Goal: Task Accomplishment & Management: Use online tool/utility

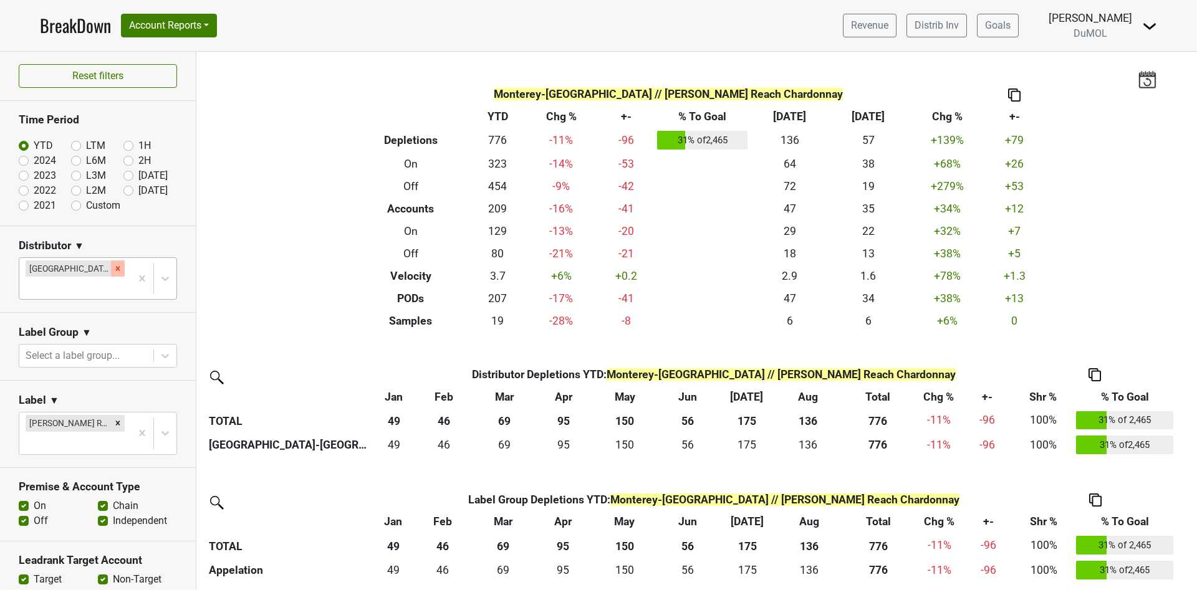
scroll to position [127, 0]
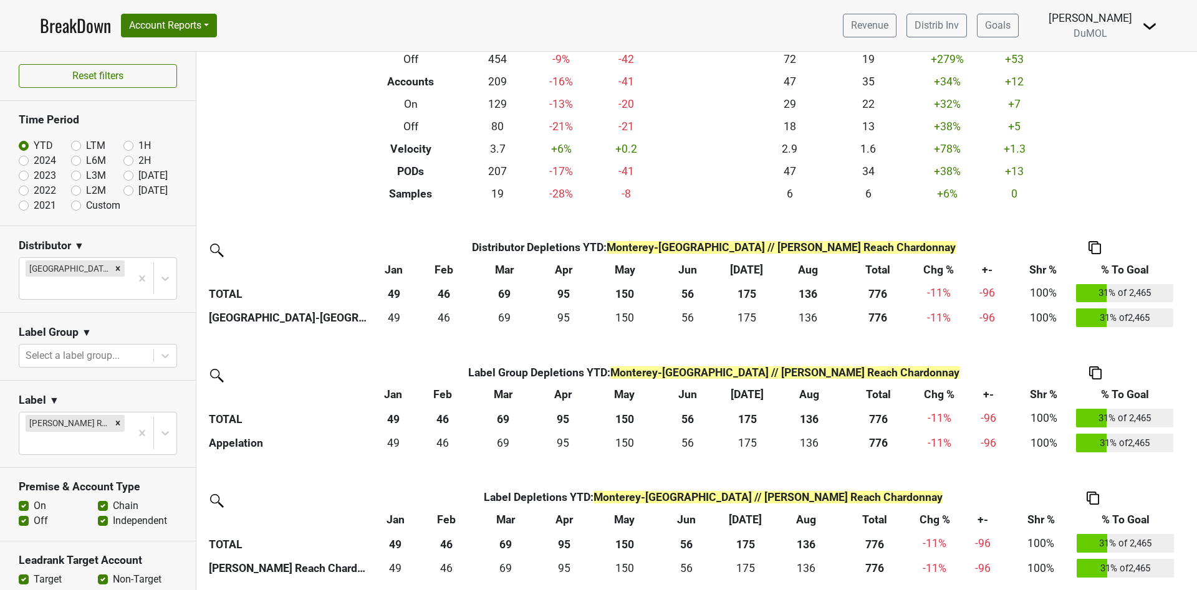
click at [113, 271] on icon "Remove Monterey-CA" at bounding box center [117, 268] width 9 height 9
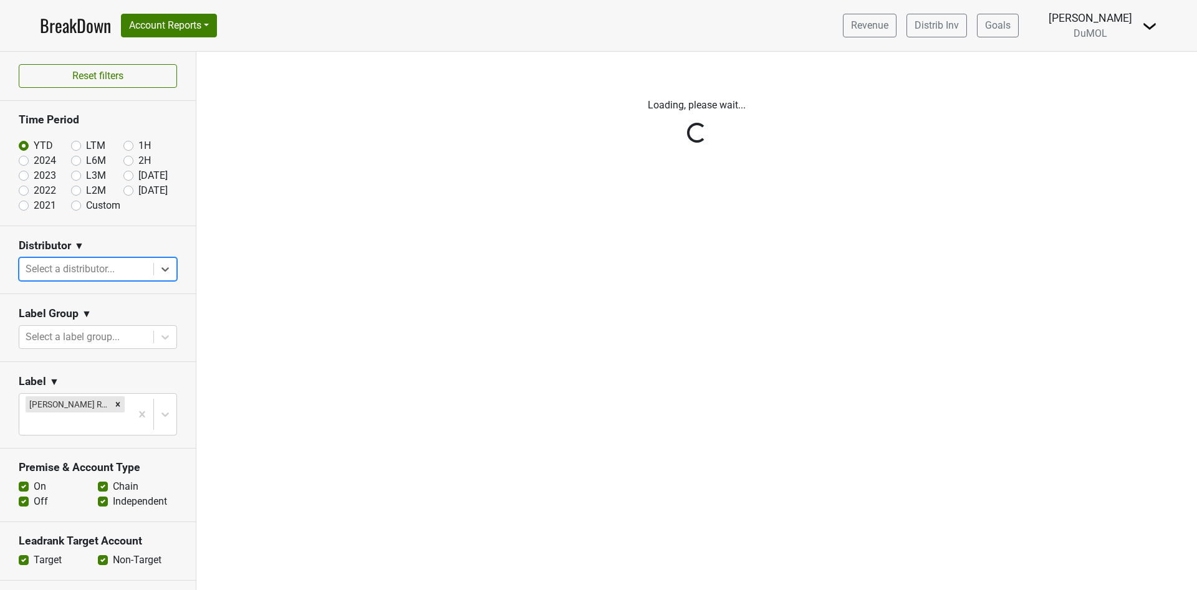
scroll to position [0, 0]
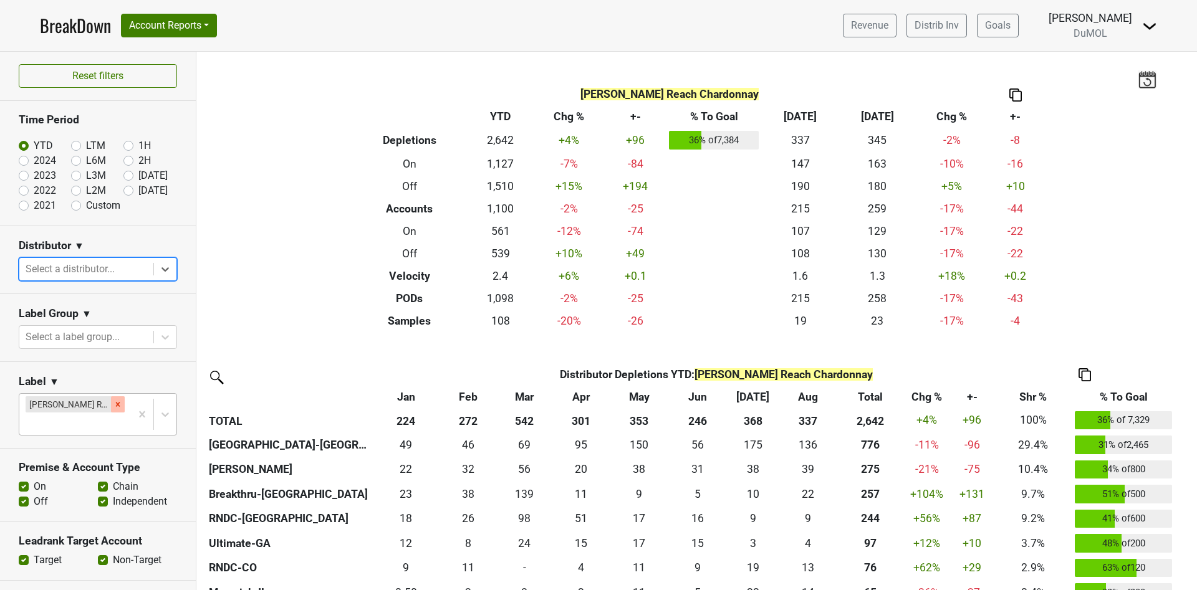
click at [113, 404] on icon "Remove Wester Reach Chardonnay" at bounding box center [117, 404] width 9 height 9
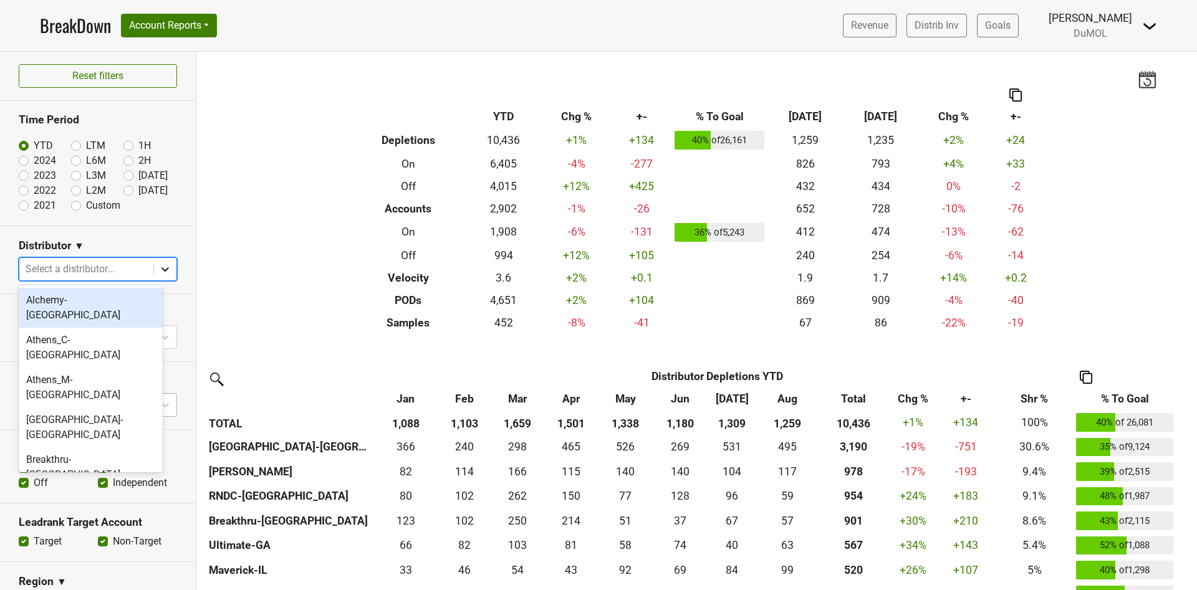
click at [159, 269] on icon at bounding box center [165, 269] width 12 height 12
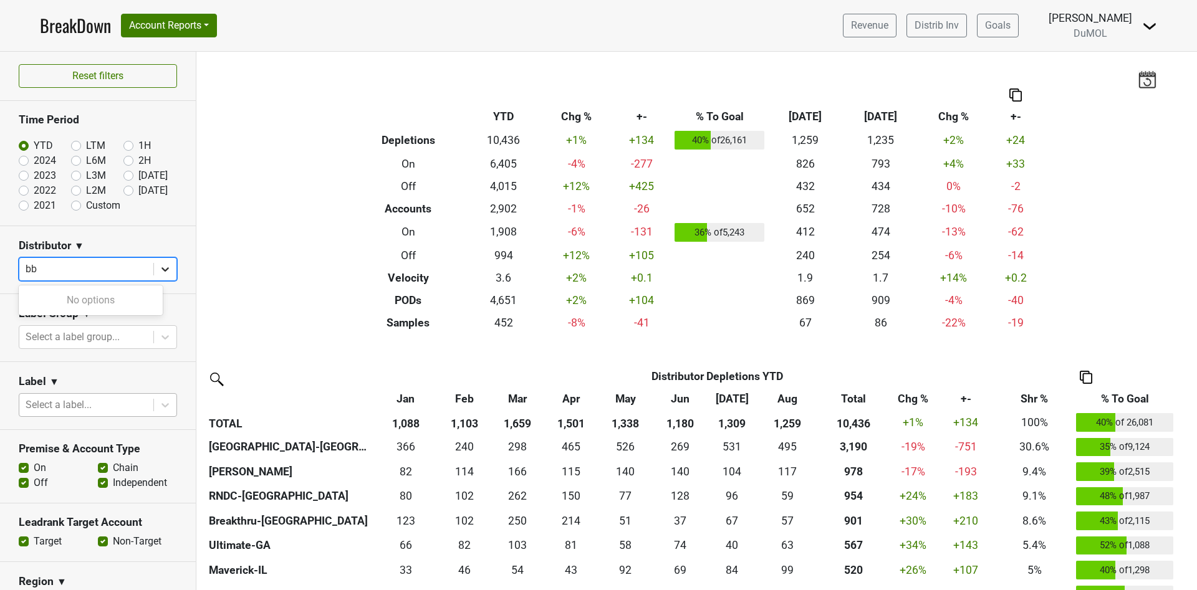
type input "b"
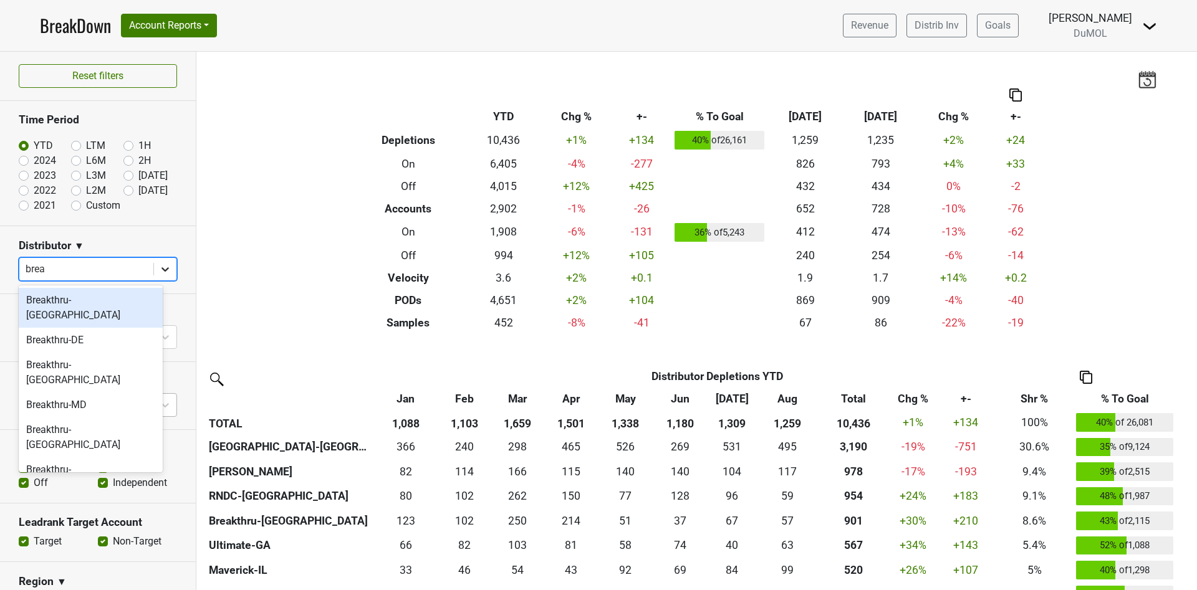
type input "break"
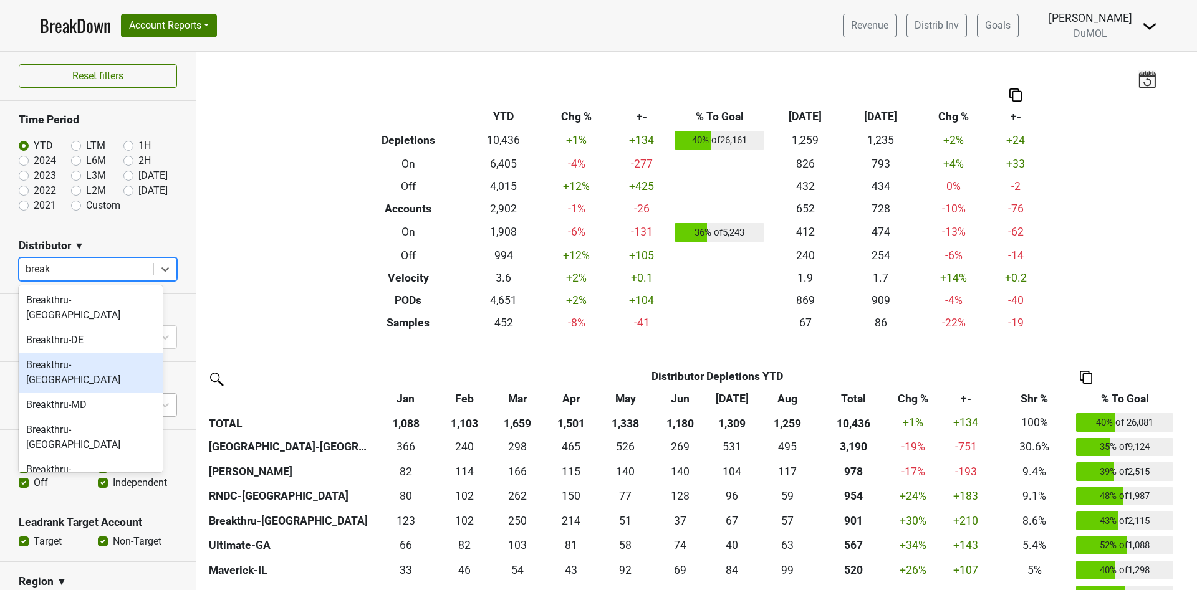
click at [128, 353] on div "Breakthru-[GEOGRAPHIC_DATA]" at bounding box center [91, 373] width 144 height 40
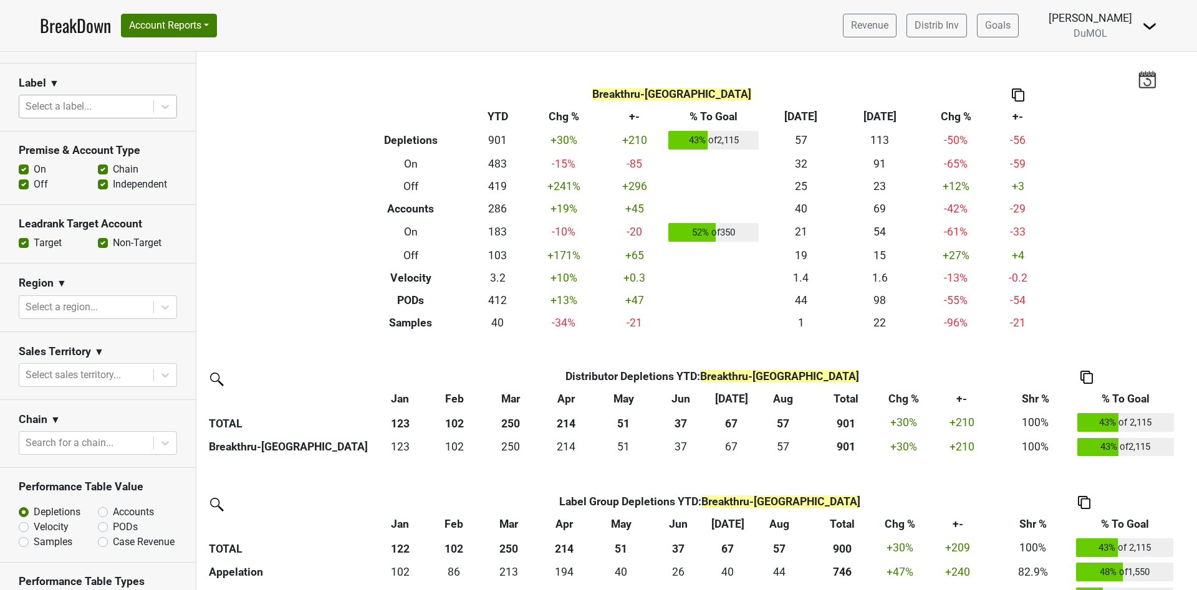
scroll to position [374, 0]
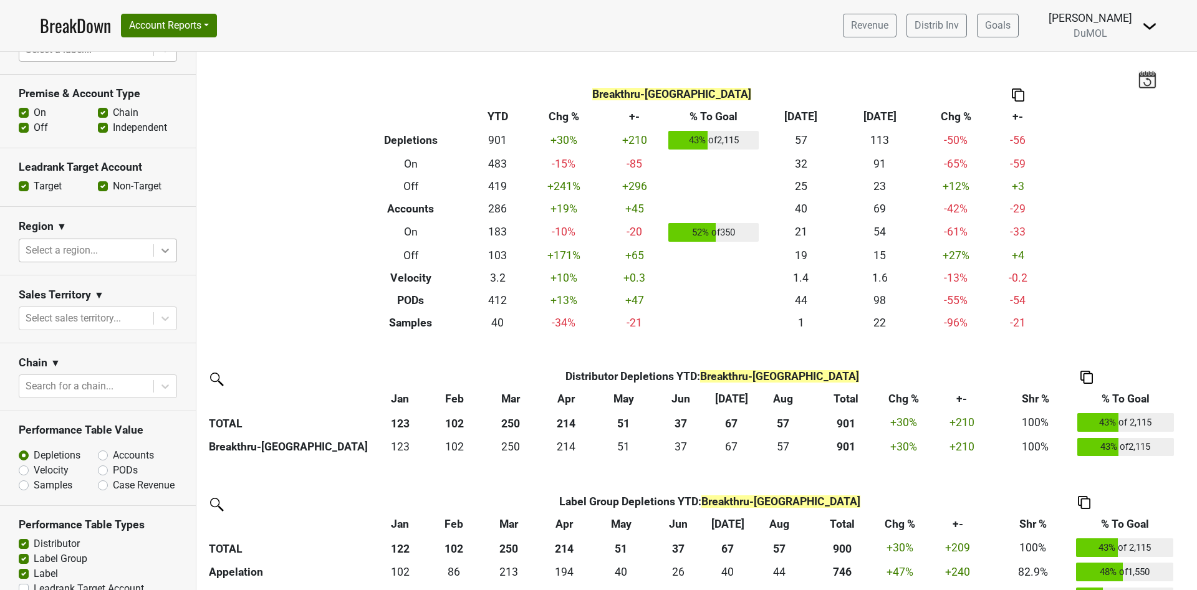
click at [161, 249] on icon at bounding box center [164, 251] width 7 height 4
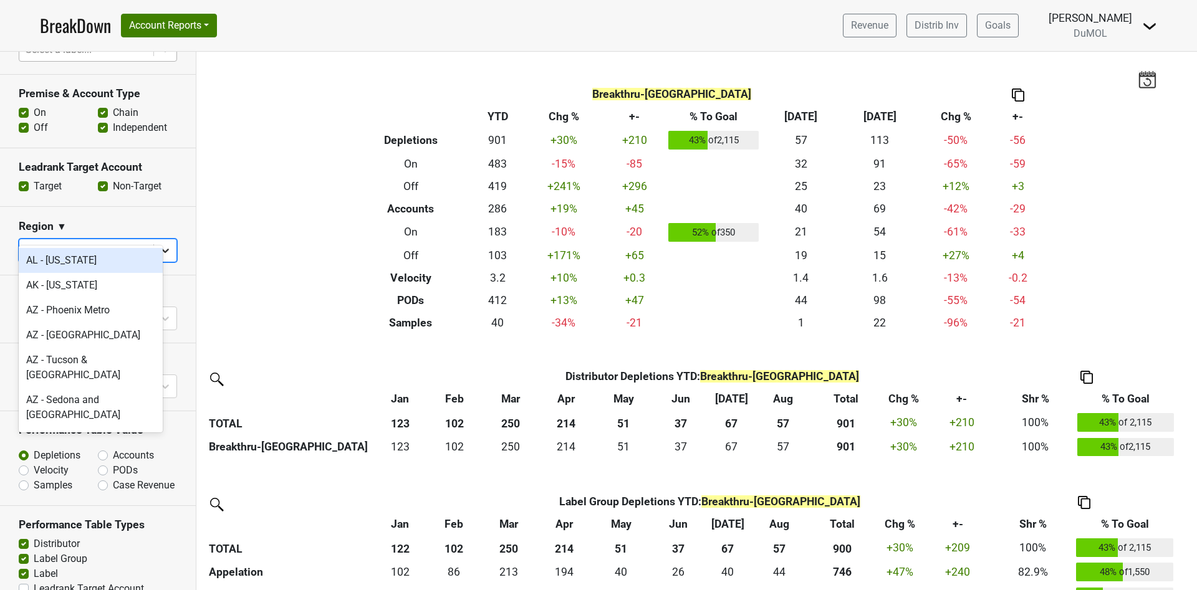
click at [159, 244] on icon at bounding box center [165, 250] width 12 height 12
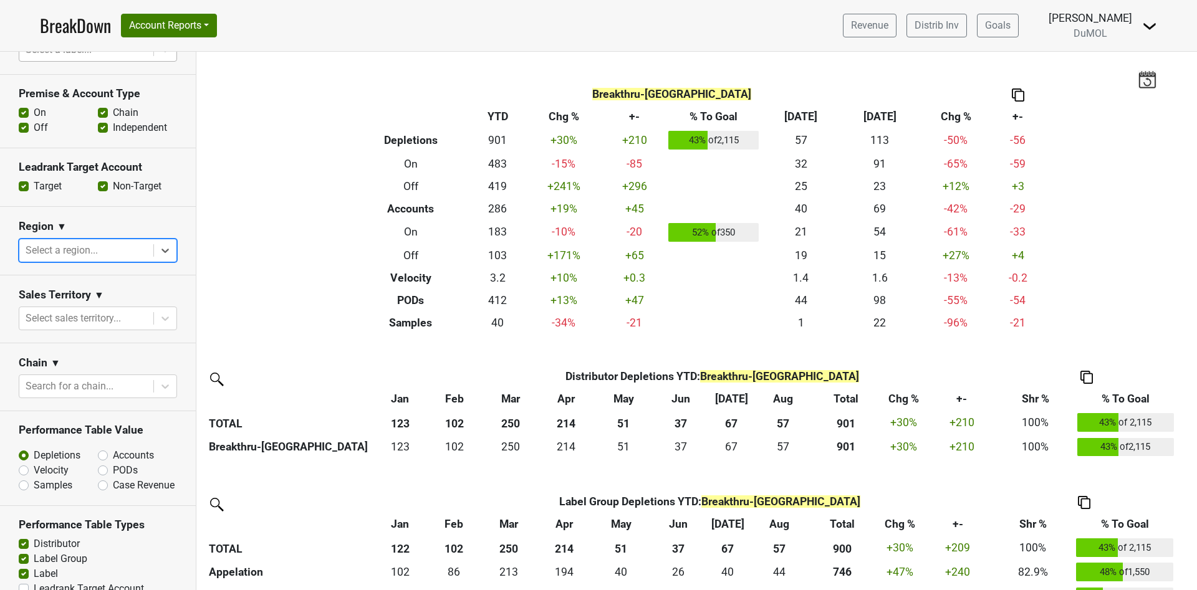
click at [258, 154] on div "Filters Breakthru-FL Breakdown Type YTD Chg % +- % To Goal Aug ‘25 Aug ‘24 Chg …" at bounding box center [696, 321] width 1001 height 539
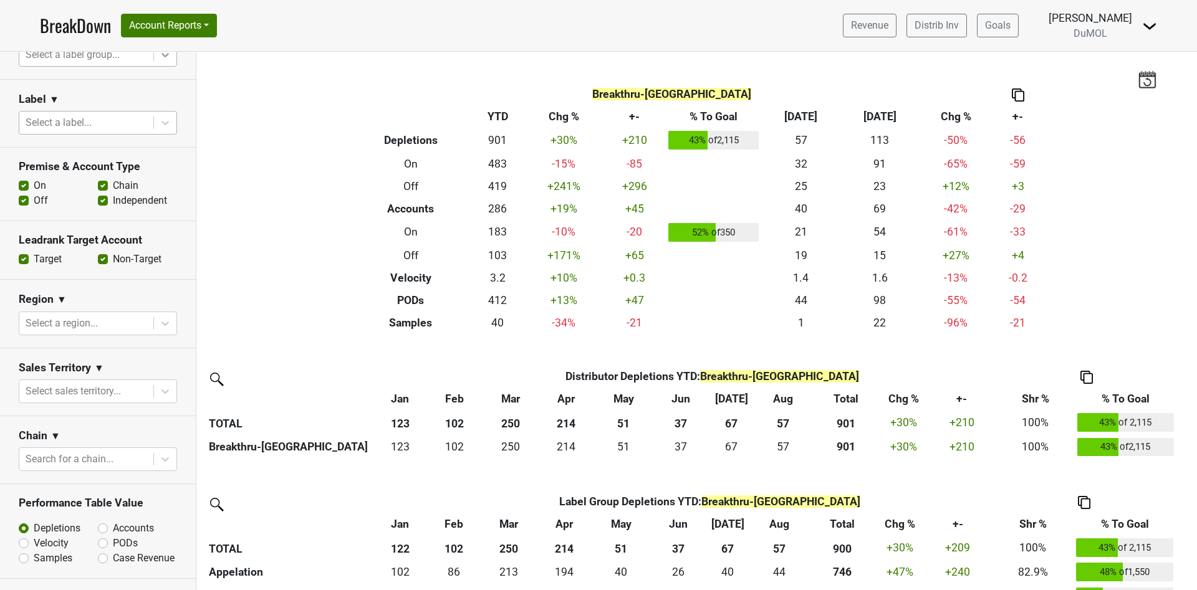
scroll to position [101, 0]
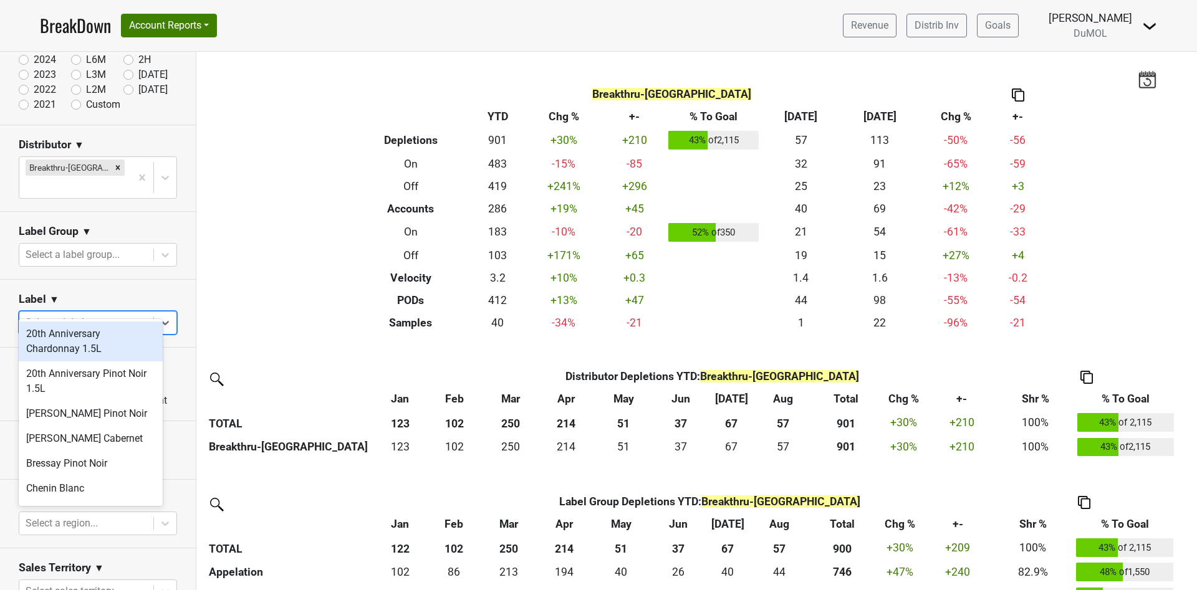
click at [82, 314] on div at bounding box center [87, 322] width 122 height 17
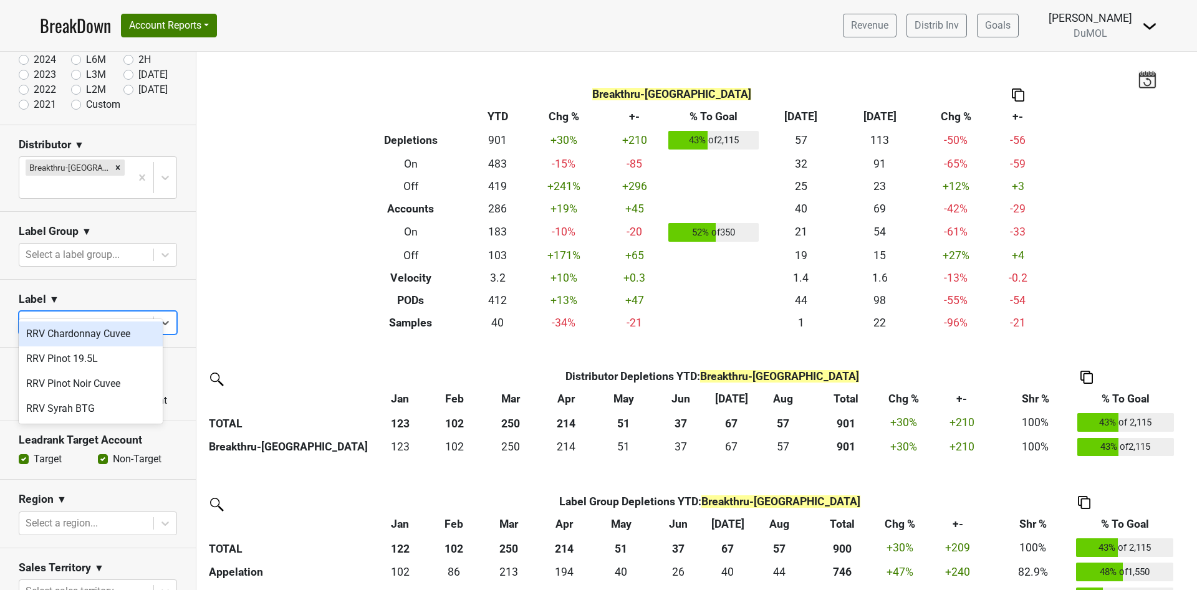
type input "rrv"
click at [117, 332] on div "RRV Chardonnay Cuvee" at bounding box center [91, 334] width 144 height 25
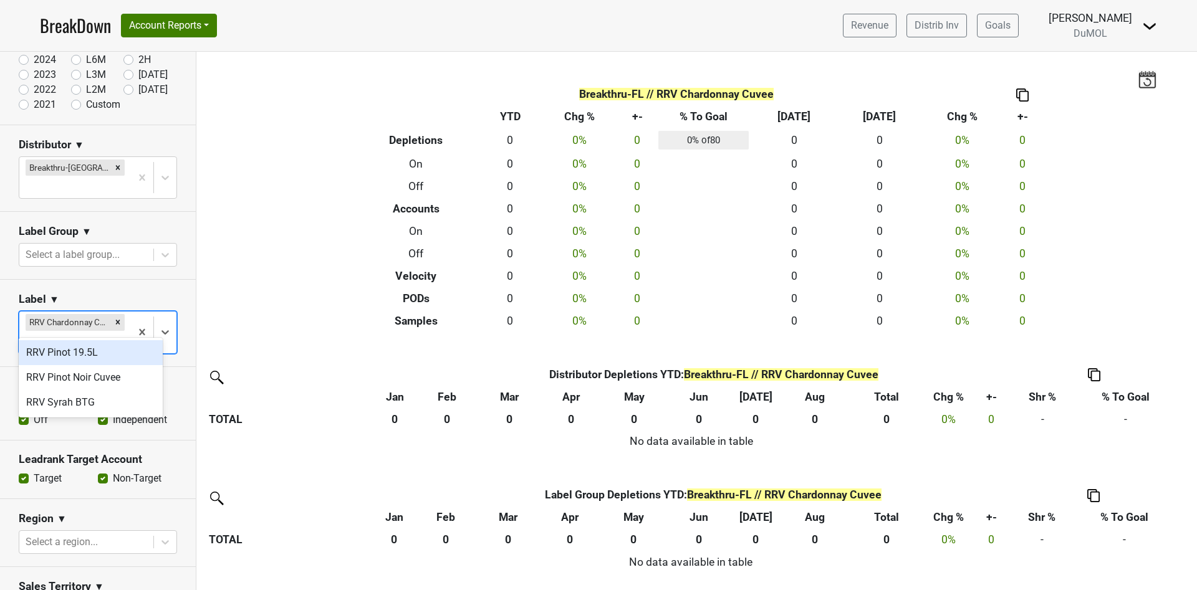
type input "rrv"
click at [107, 379] on div "RRV Pinot Noir Cuvee" at bounding box center [91, 377] width 144 height 25
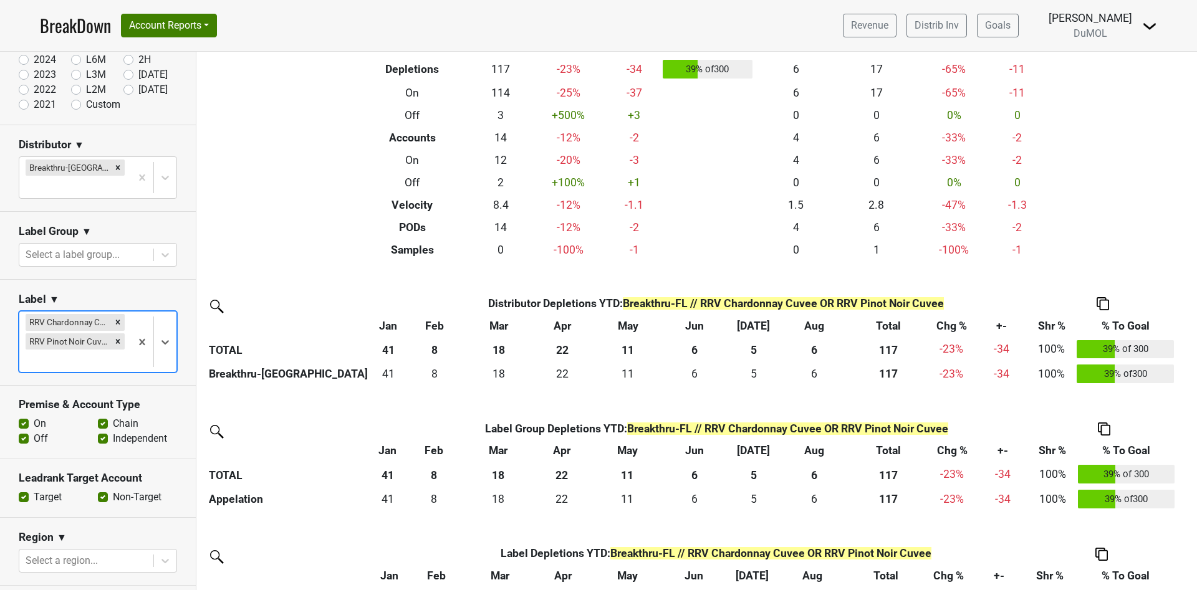
scroll to position [127, 0]
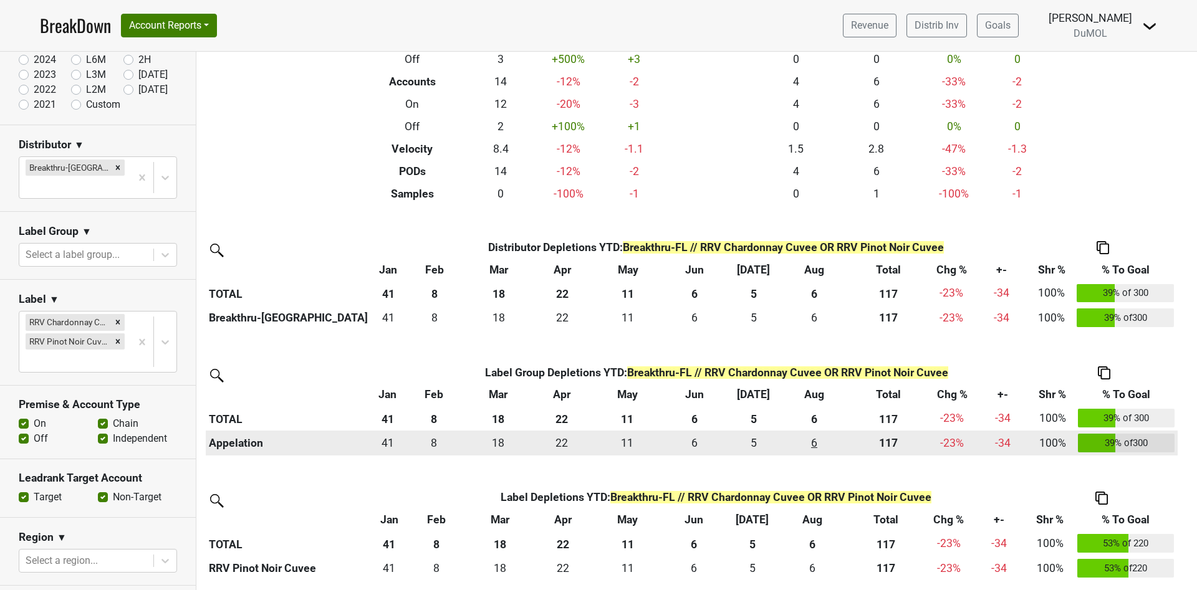
click at [809, 438] on div "6 6" at bounding box center [814, 443] width 61 height 16
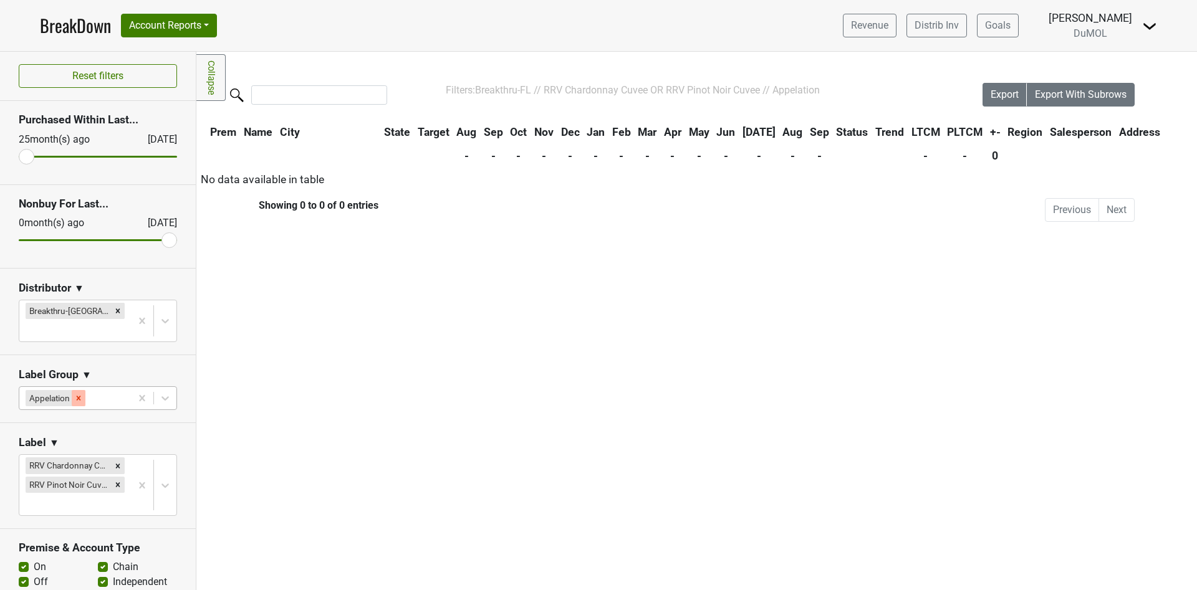
click at [78, 394] on icon "Remove Appelation" at bounding box center [78, 398] width 9 height 9
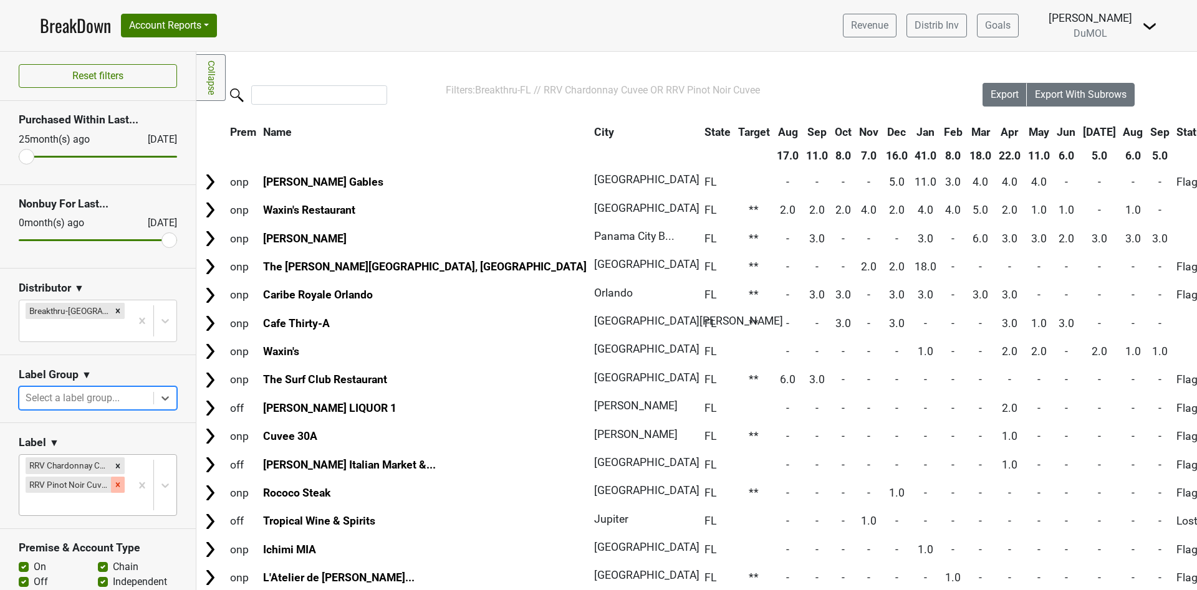
click at [113, 481] on icon "Remove RRV Pinot Noir Cuvee" at bounding box center [117, 485] width 9 height 9
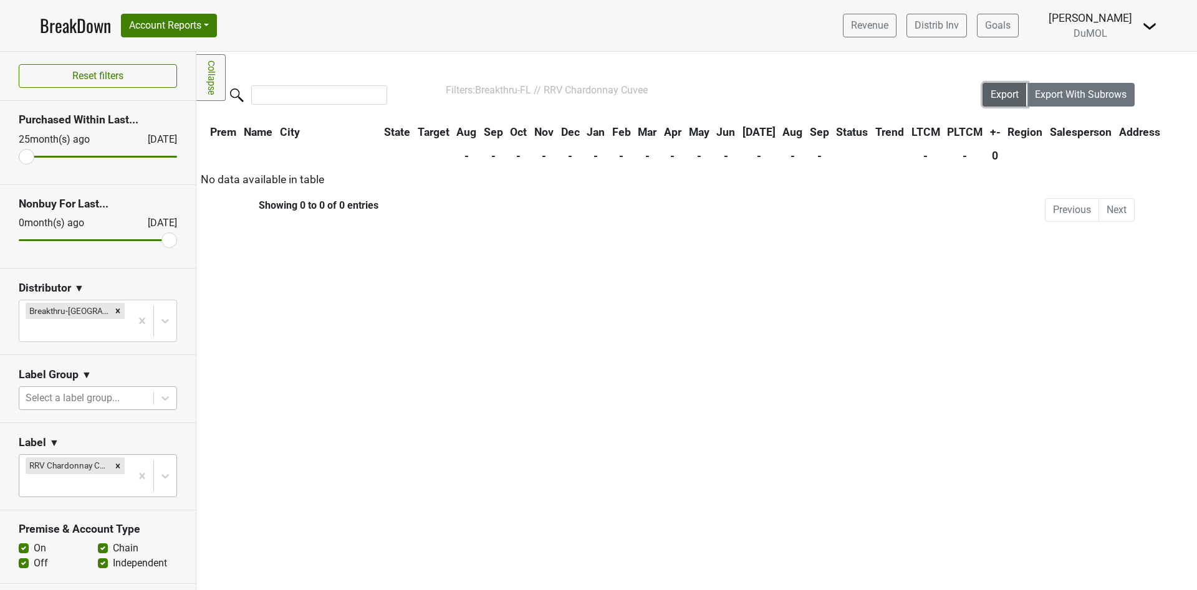
click at [1009, 100] on span "Export" at bounding box center [1005, 95] width 28 height 12
click at [113, 462] on icon "Remove RRV Chardonnay Cuvee" at bounding box center [117, 466] width 9 height 9
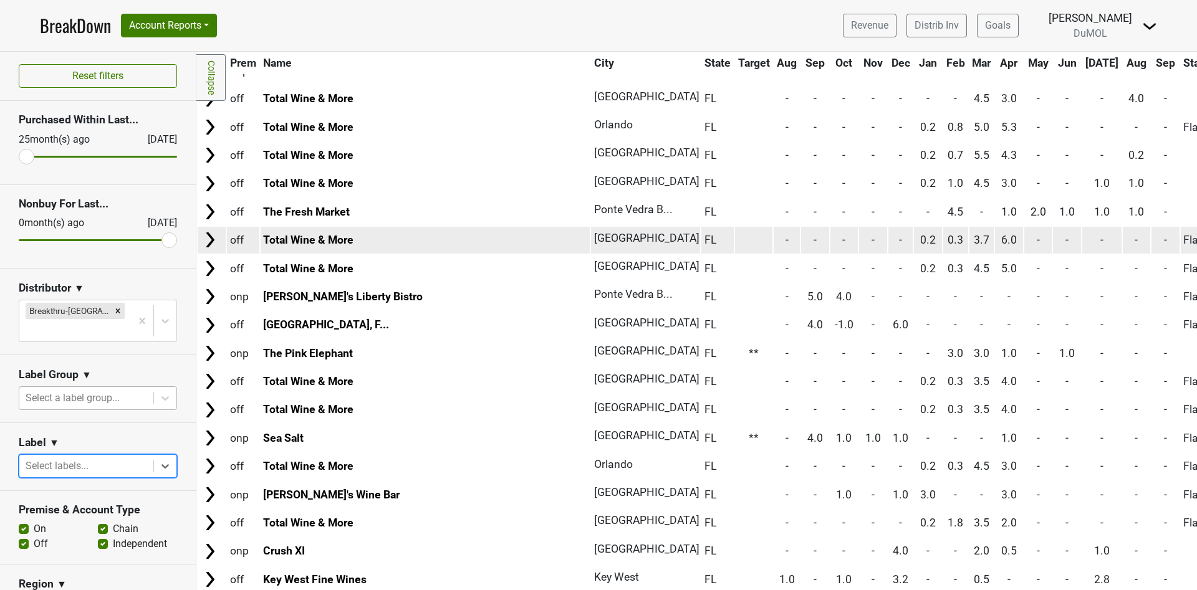
scroll to position [655, 0]
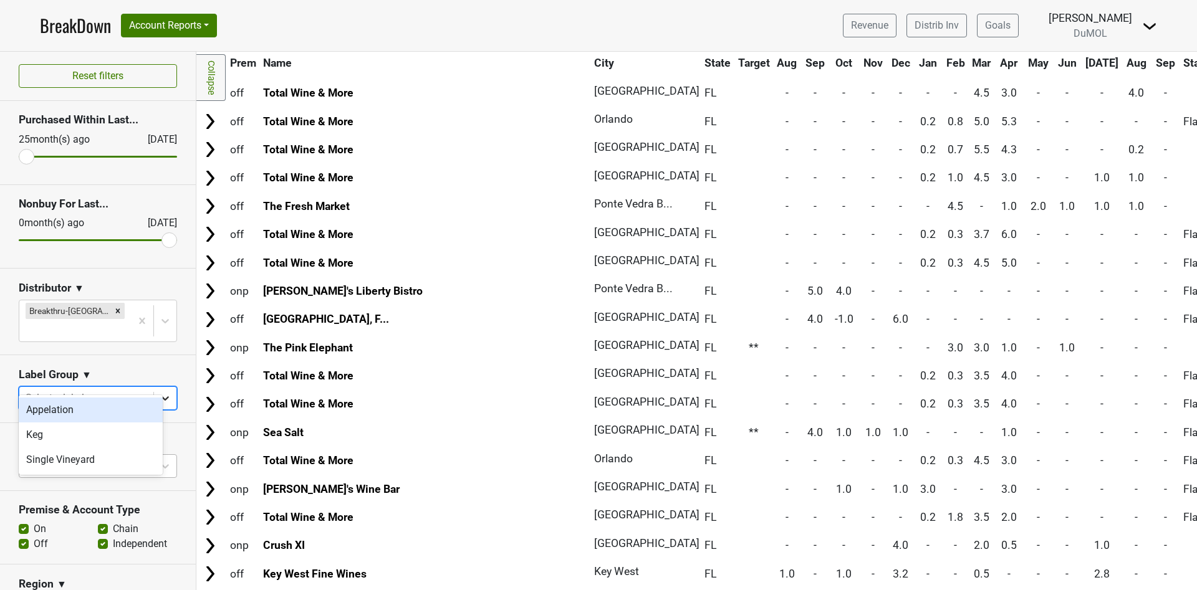
click at [160, 387] on div at bounding box center [165, 398] width 22 height 22
click at [159, 387] on div at bounding box center [165, 398] width 22 height 22
click at [161, 465] on icon at bounding box center [164, 467] width 7 height 4
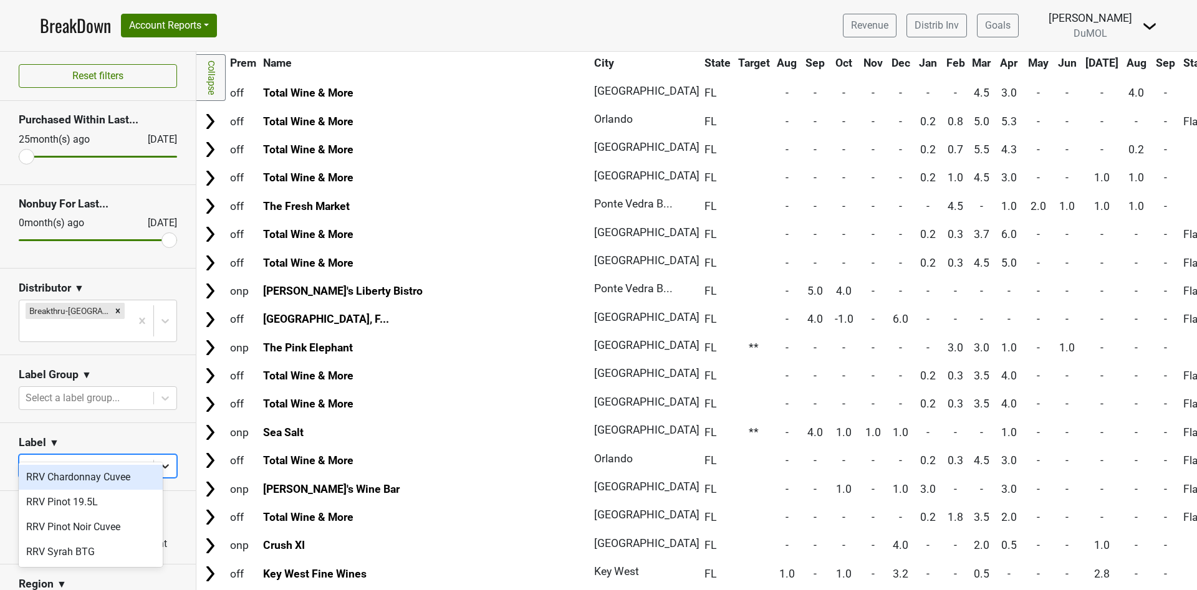
type input "rrv"
click at [115, 523] on div "RRV Pinot Noir Cuvee" at bounding box center [91, 527] width 144 height 25
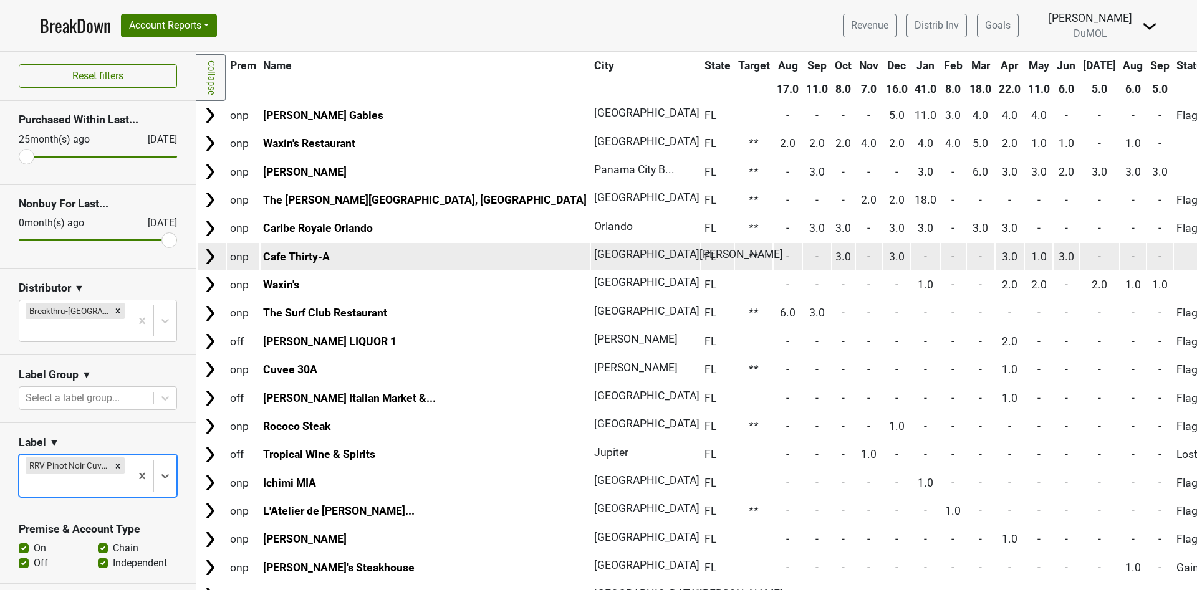
scroll to position [0, 0]
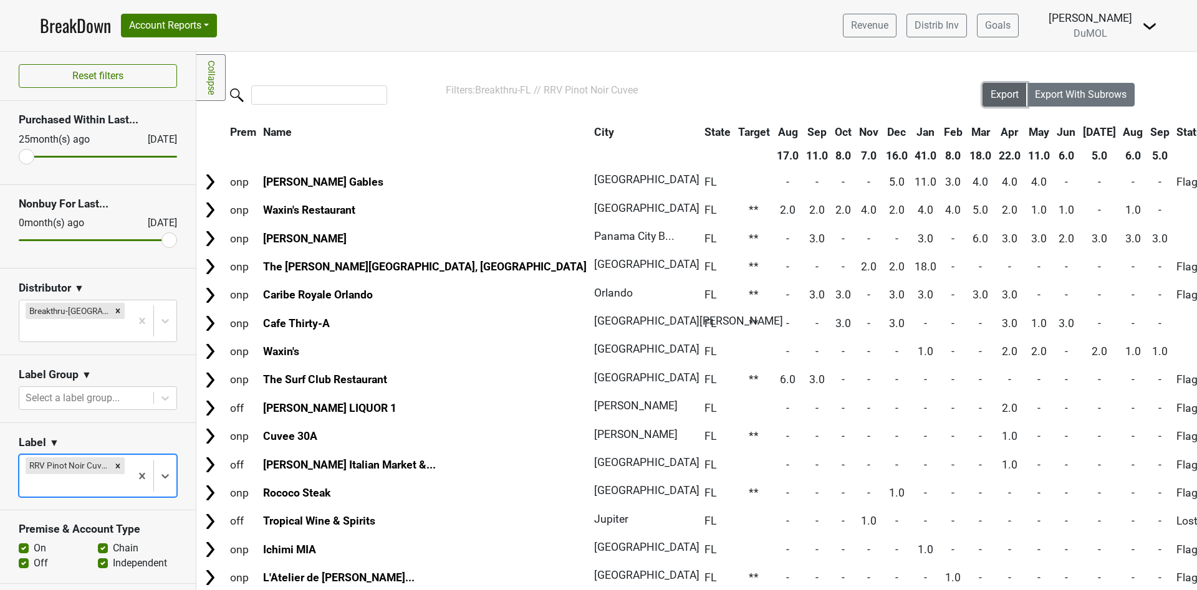
click at [991, 92] on span "Export" at bounding box center [1005, 95] width 28 height 12
click at [63, 31] on link "BreakDown" at bounding box center [75, 25] width 71 height 26
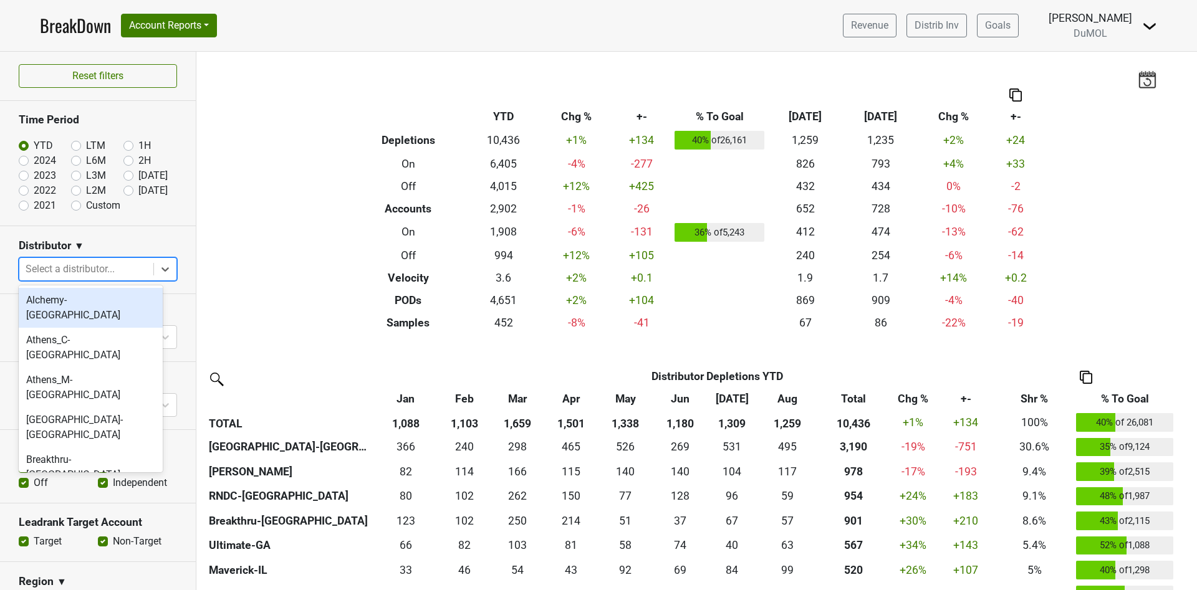
click at [159, 266] on icon at bounding box center [165, 269] width 12 height 12
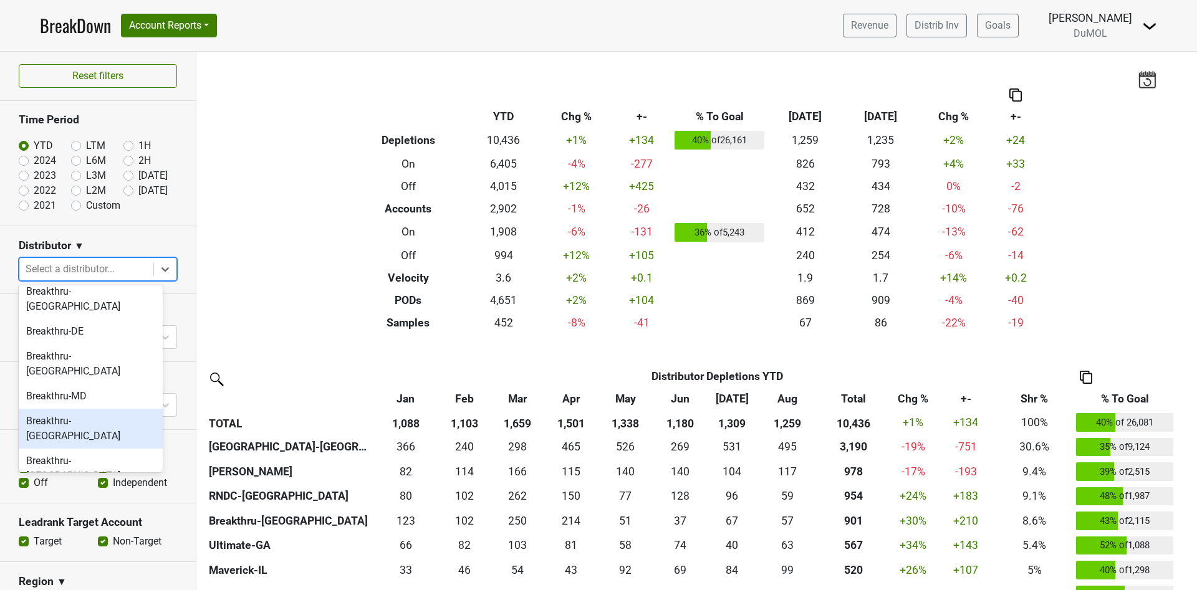
scroll to position [75, 0]
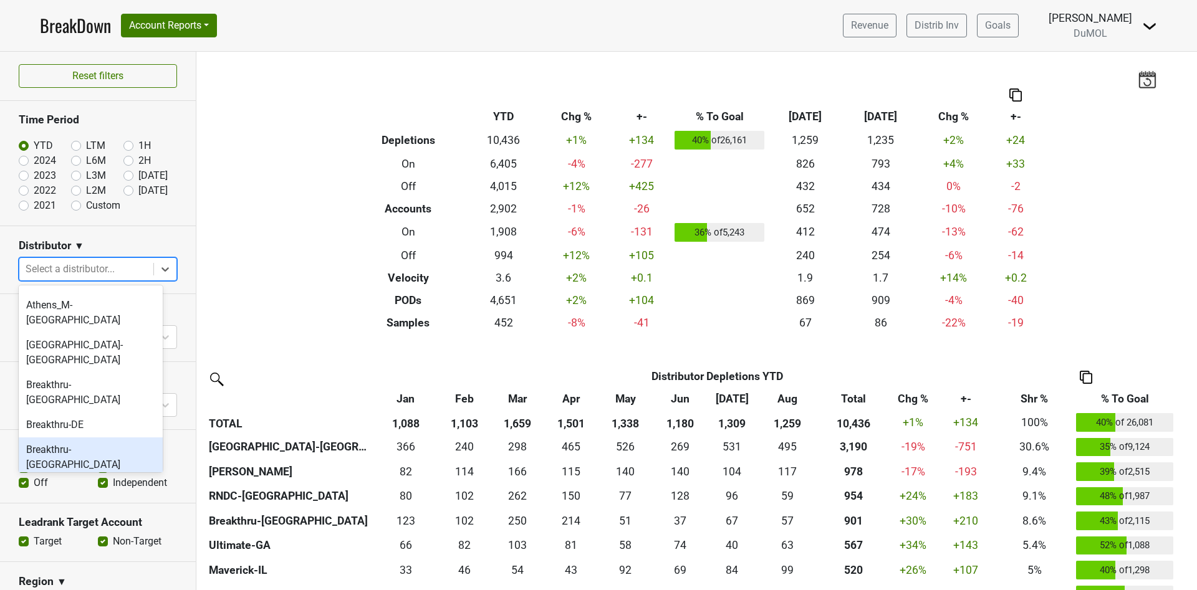
click at [67, 438] on div "Breakthru-[GEOGRAPHIC_DATA]" at bounding box center [91, 458] width 144 height 40
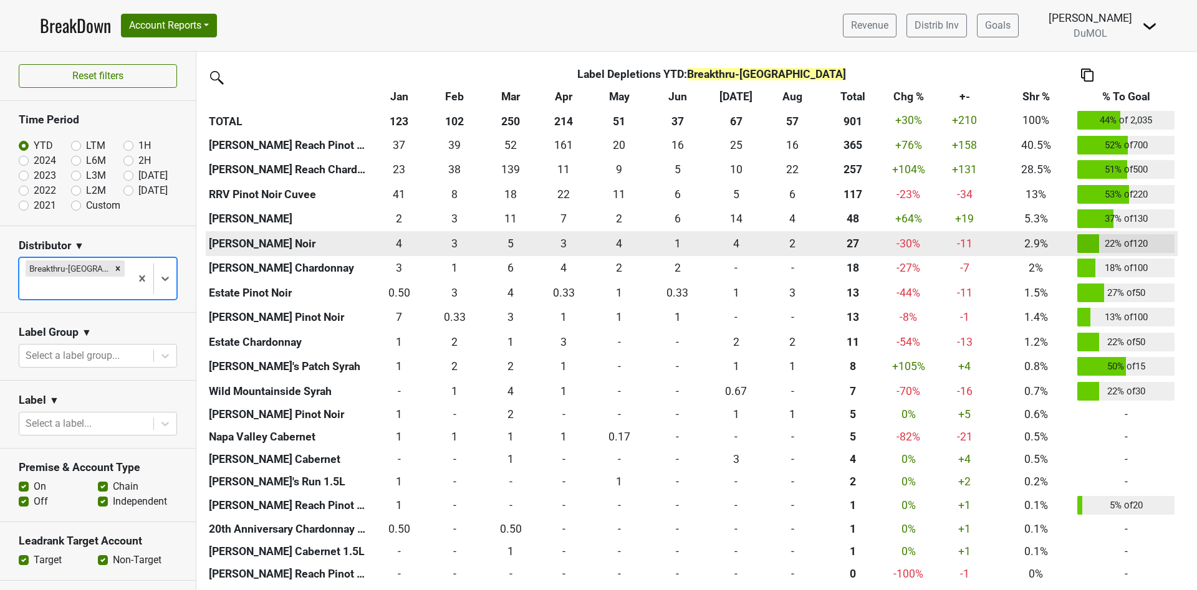
scroll to position [582, 0]
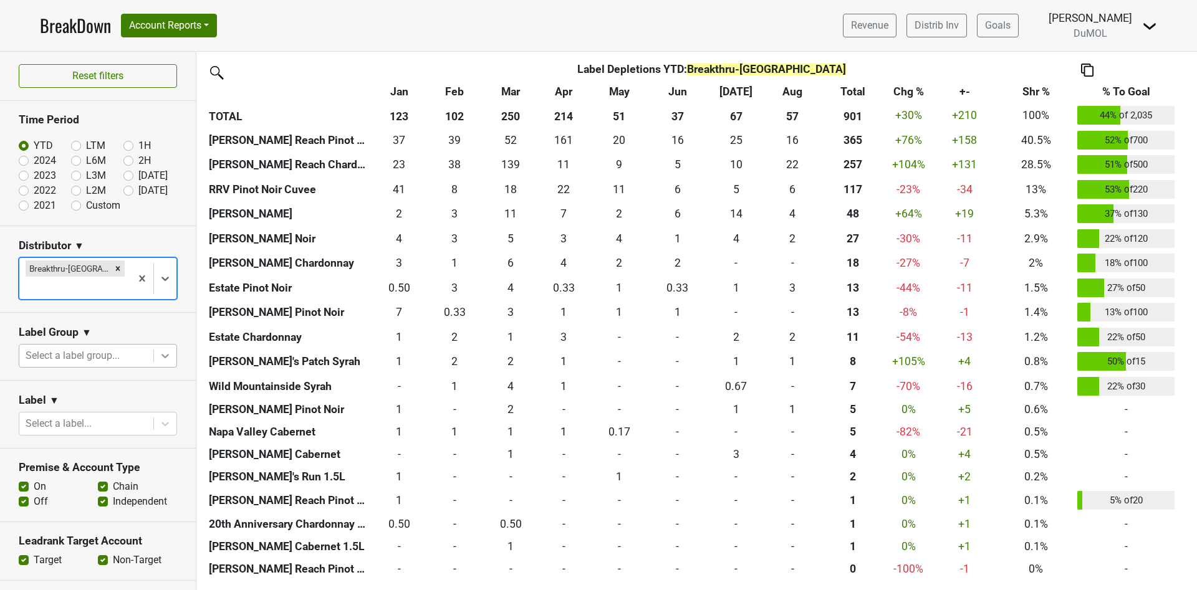
click at [159, 350] on icon at bounding box center [165, 356] width 12 height 12
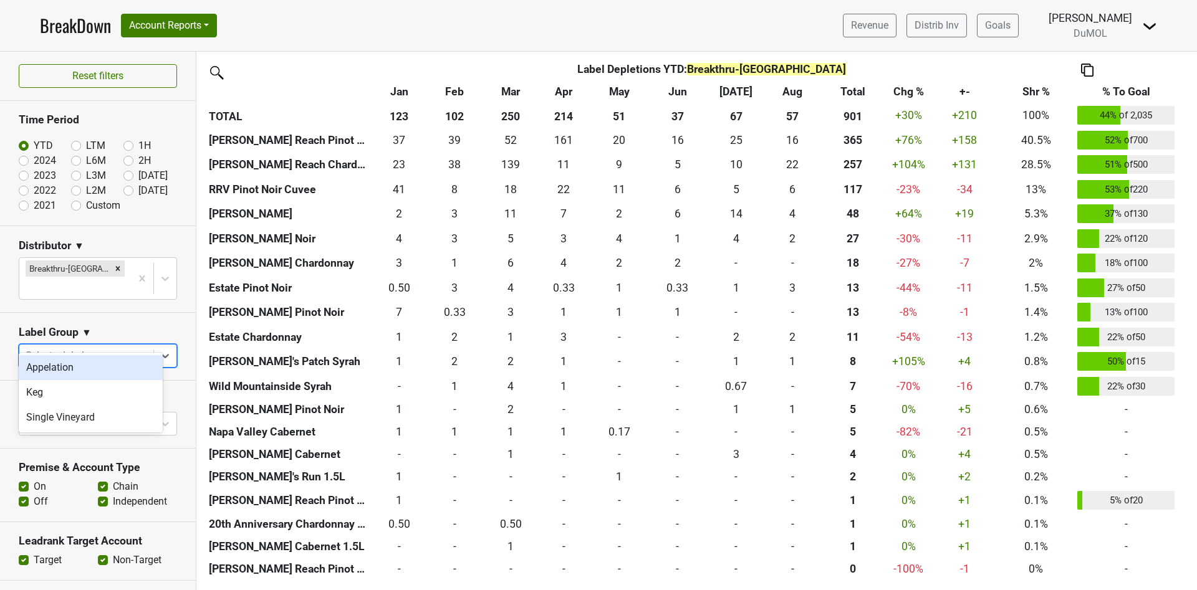
click at [542, 31] on nav "BreakDown Account Reports SuperRanker Map Award Progress Chain Compliance CRM N…" at bounding box center [598, 25] width 1137 height 51
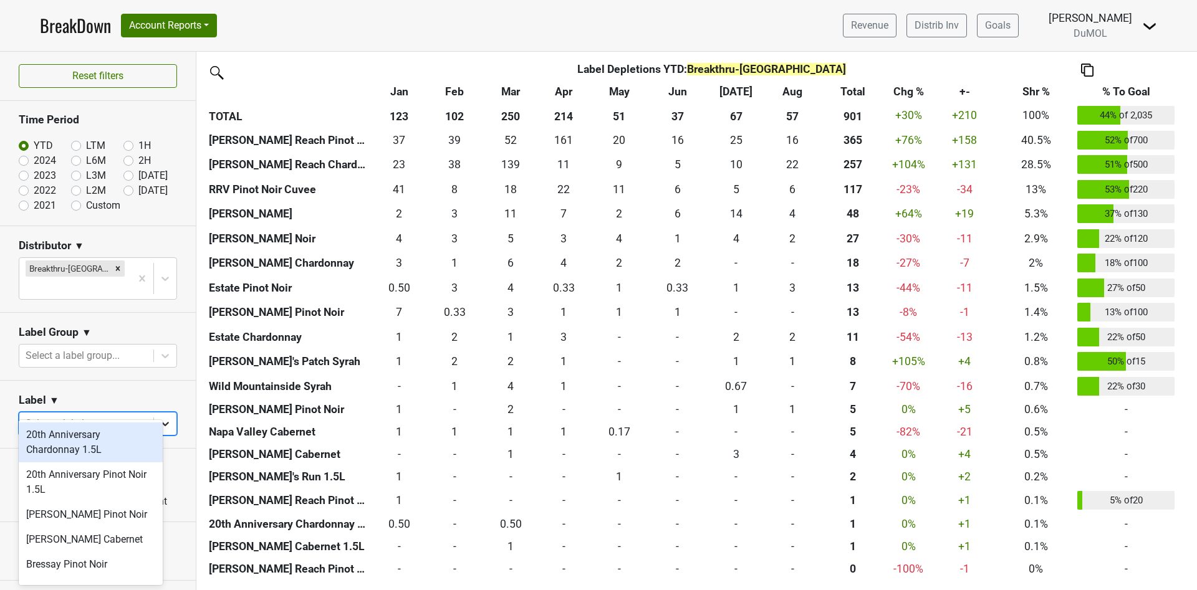
click at [159, 418] on icon at bounding box center [165, 424] width 12 height 12
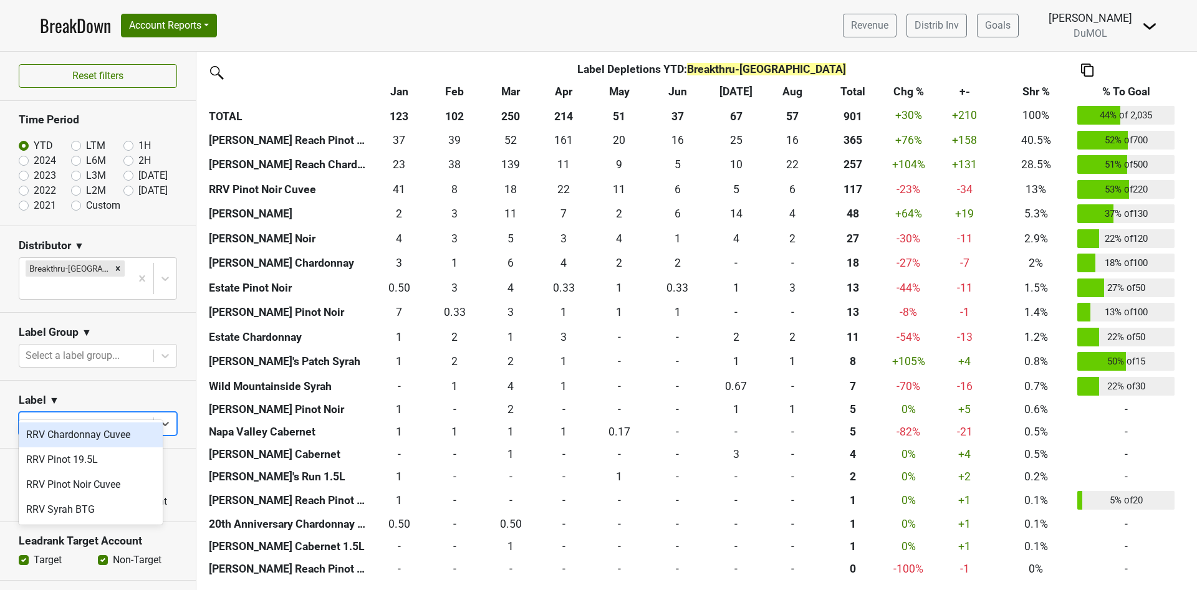
type input "rrv"
click at [85, 442] on div "RRV Chardonnay Cuvee" at bounding box center [91, 435] width 144 height 25
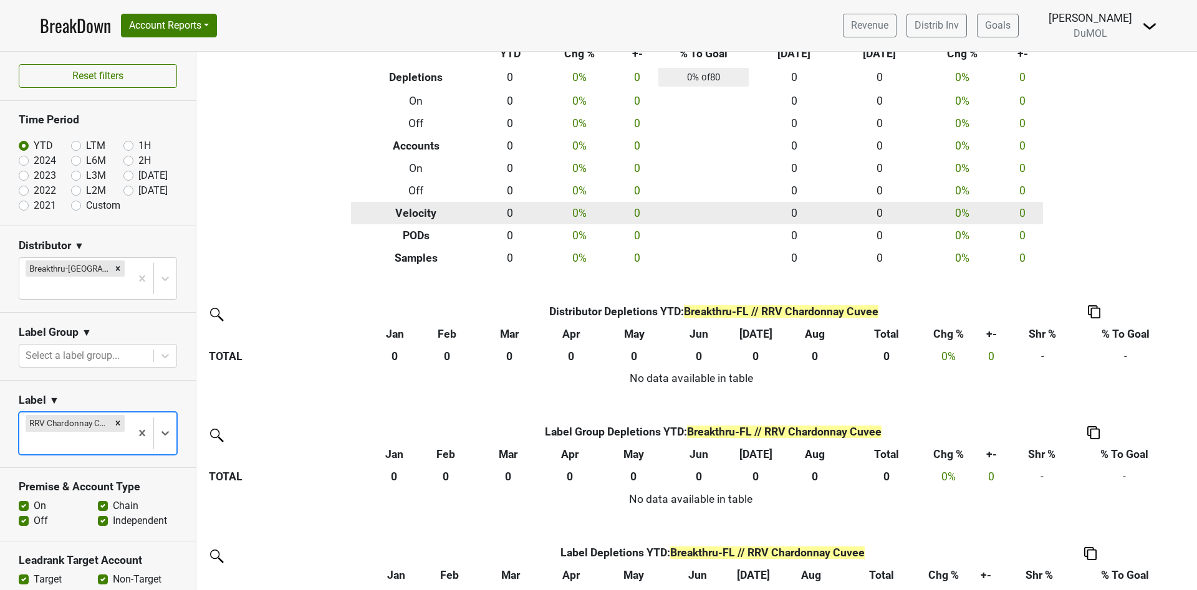
scroll to position [114, 0]
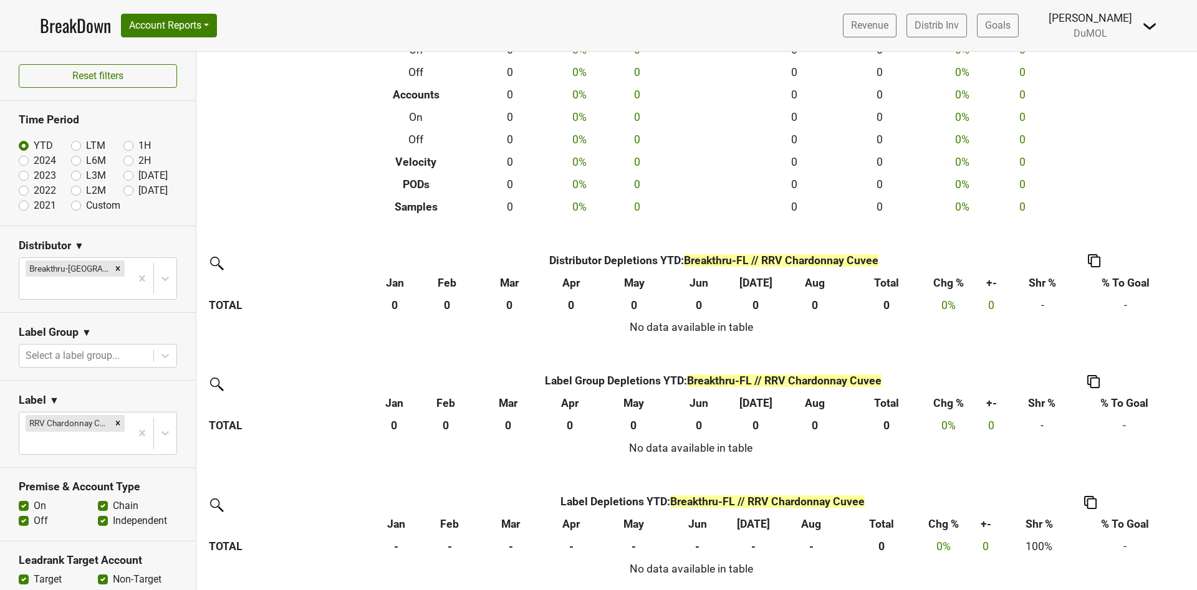
click at [1092, 381] on img at bounding box center [1093, 381] width 12 height 13
click at [1082, 330] on div "Copy as Image" at bounding box center [1093, 323] width 64 height 18
click at [1091, 383] on img at bounding box center [1093, 381] width 12 height 13
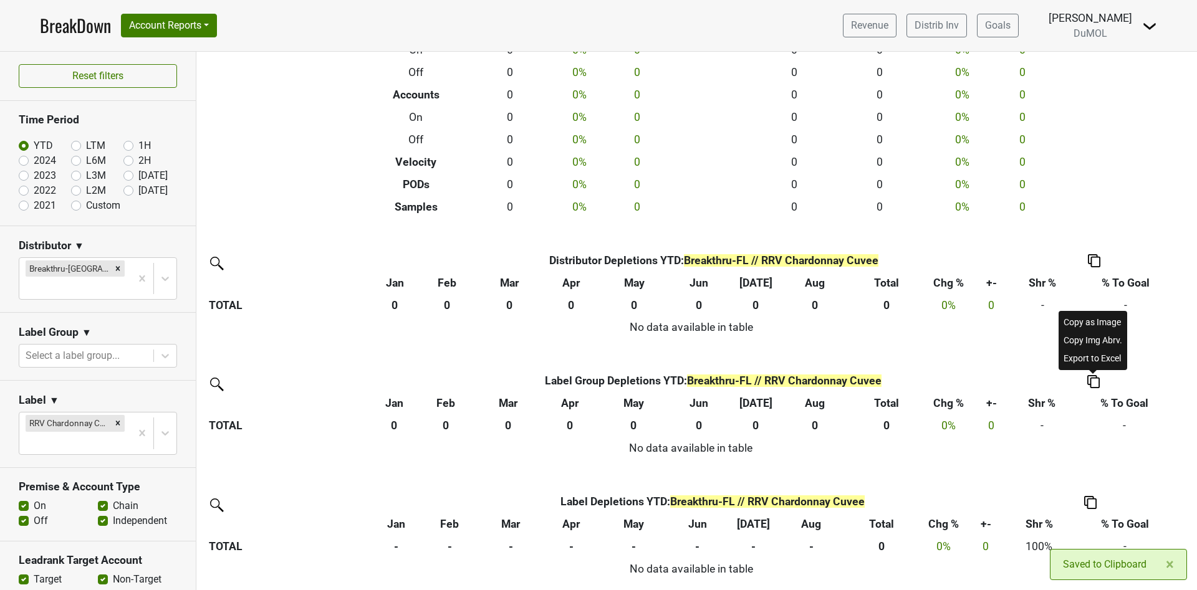
click at [1079, 355] on div "Export to Excel" at bounding box center [1093, 359] width 64 height 18
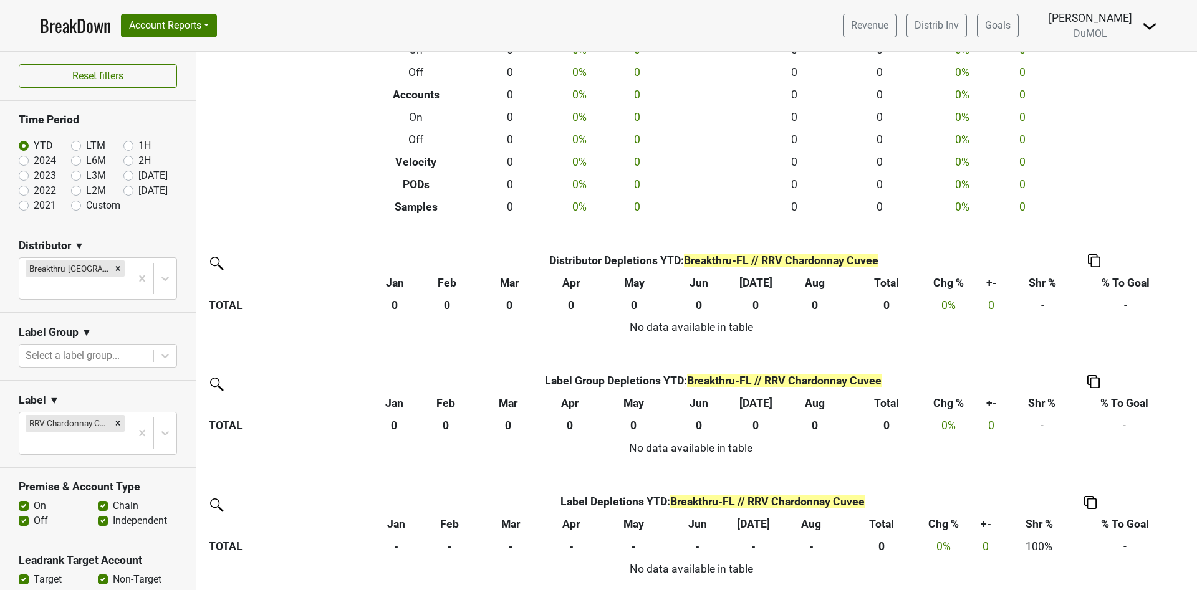
click at [1093, 260] on img at bounding box center [1094, 260] width 12 height 13
click at [1093, 239] on div "Export to Excel" at bounding box center [1094, 238] width 64 height 18
click at [70, 26] on link "BreakDown" at bounding box center [75, 25] width 71 height 26
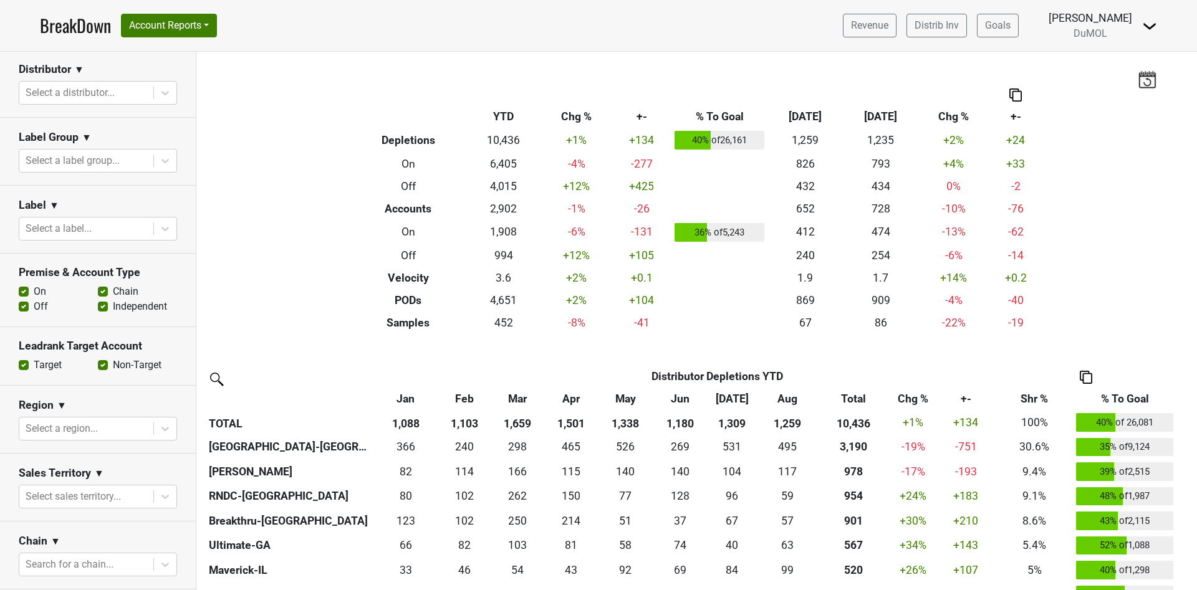
scroll to position [187, 0]
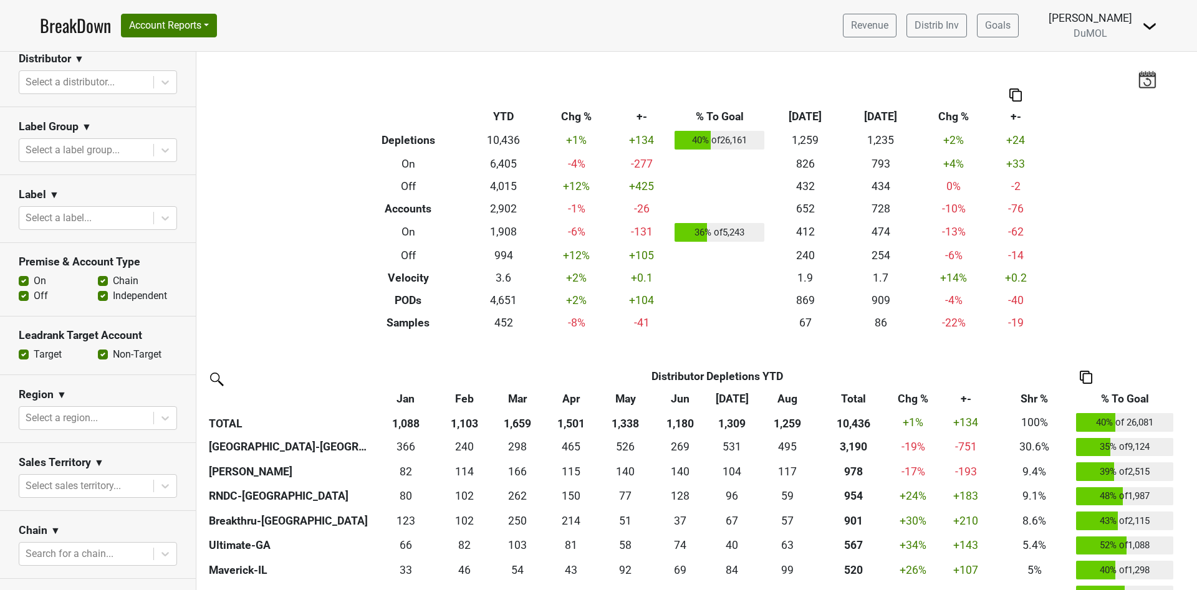
click at [34, 291] on label "Off" at bounding box center [41, 296] width 14 height 15
click at [26, 291] on input "Off" at bounding box center [24, 295] width 10 height 12
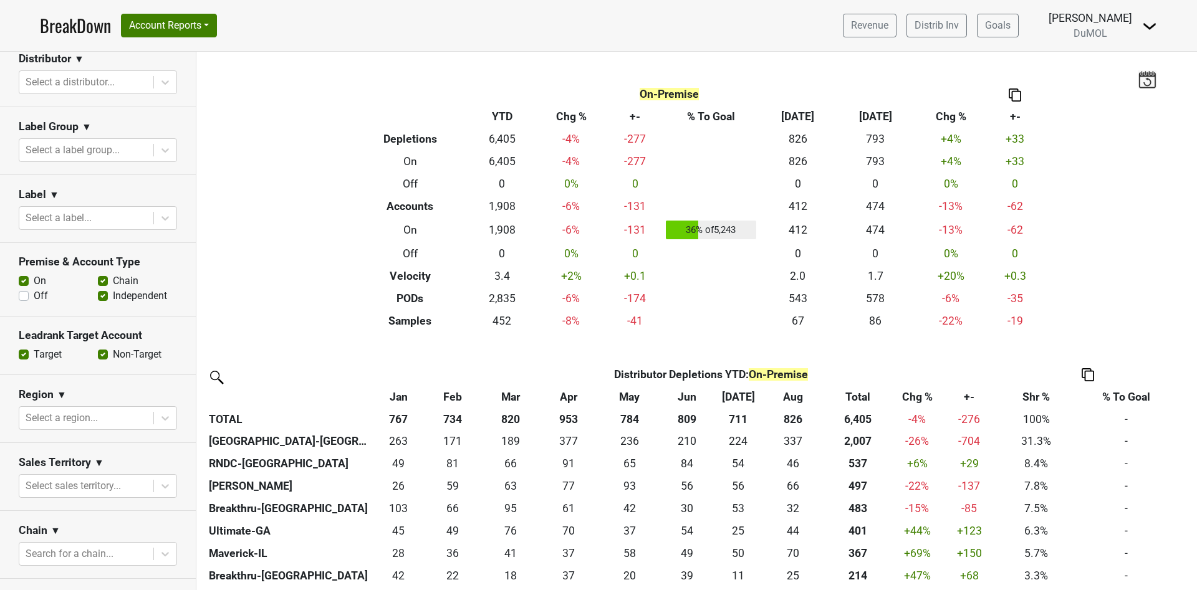
click at [34, 294] on label "Off" at bounding box center [41, 296] width 14 height 15
click at [24, 294] on input "Off" at bounding box center [24, 295] width 10 height 12
checkbox input "true"
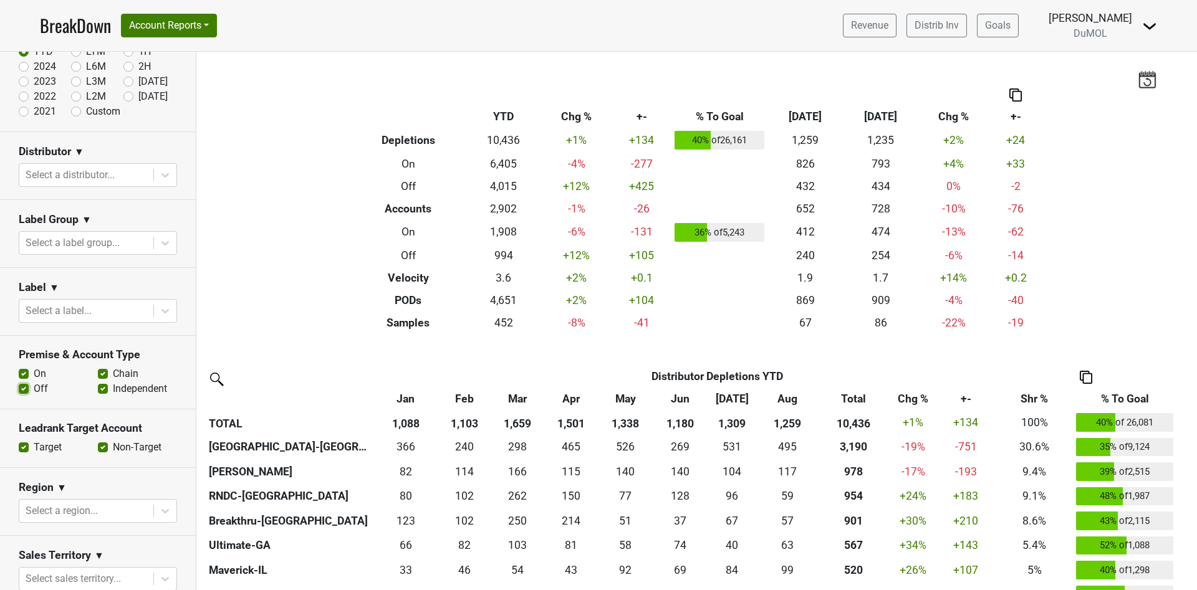
scroll to position [94, 0]
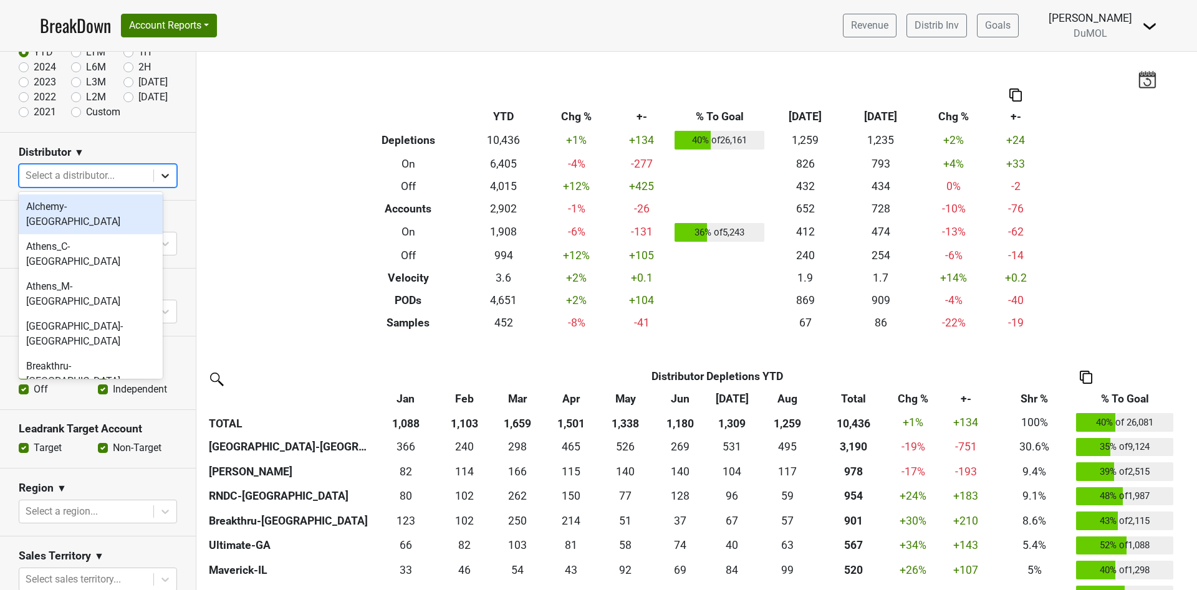
click at [159, 171] on icon at bounding box center [165, 176] width 12 height 12
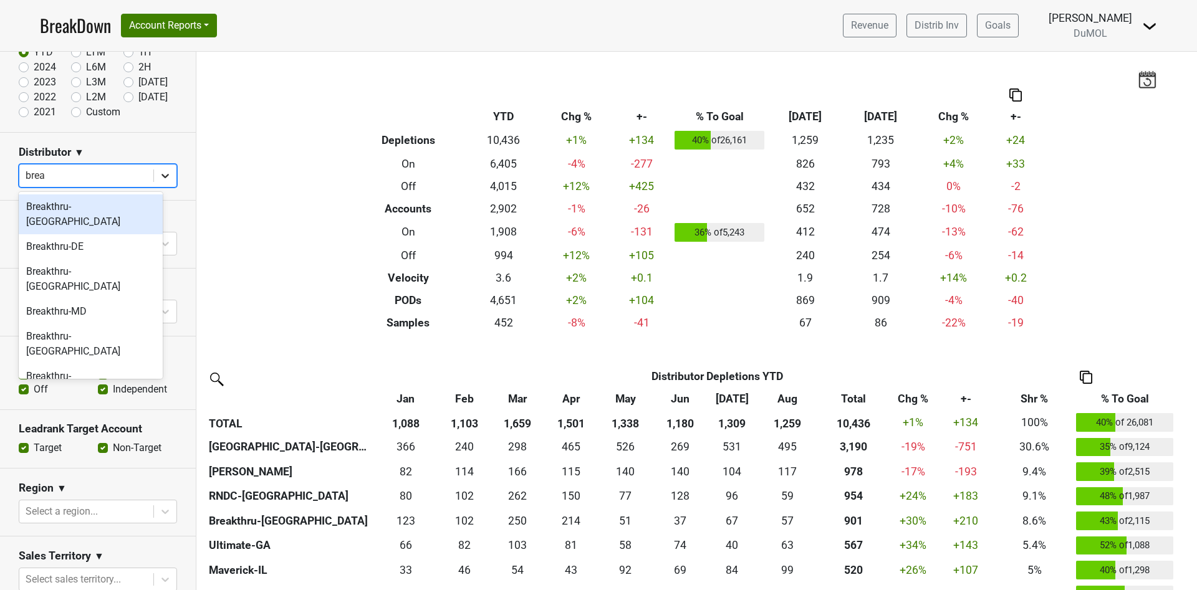
type input "break"
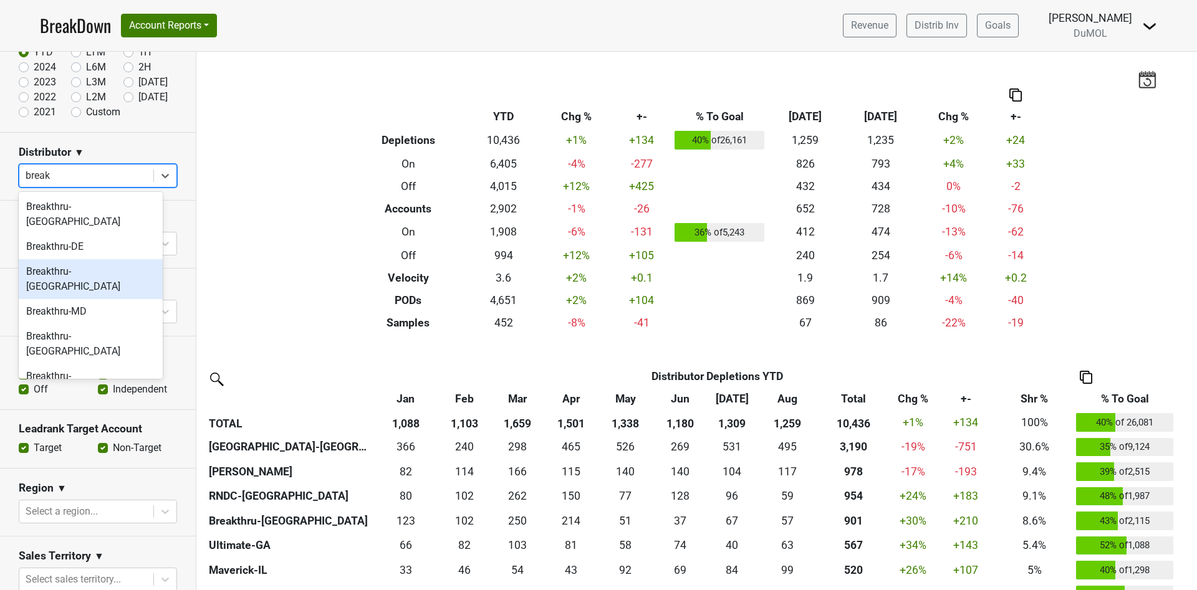
click at [123, 262] on div "Breakthru-[GEOGRAPHIC_DATA]" at bounding box center [91, 279] width 144 height 40
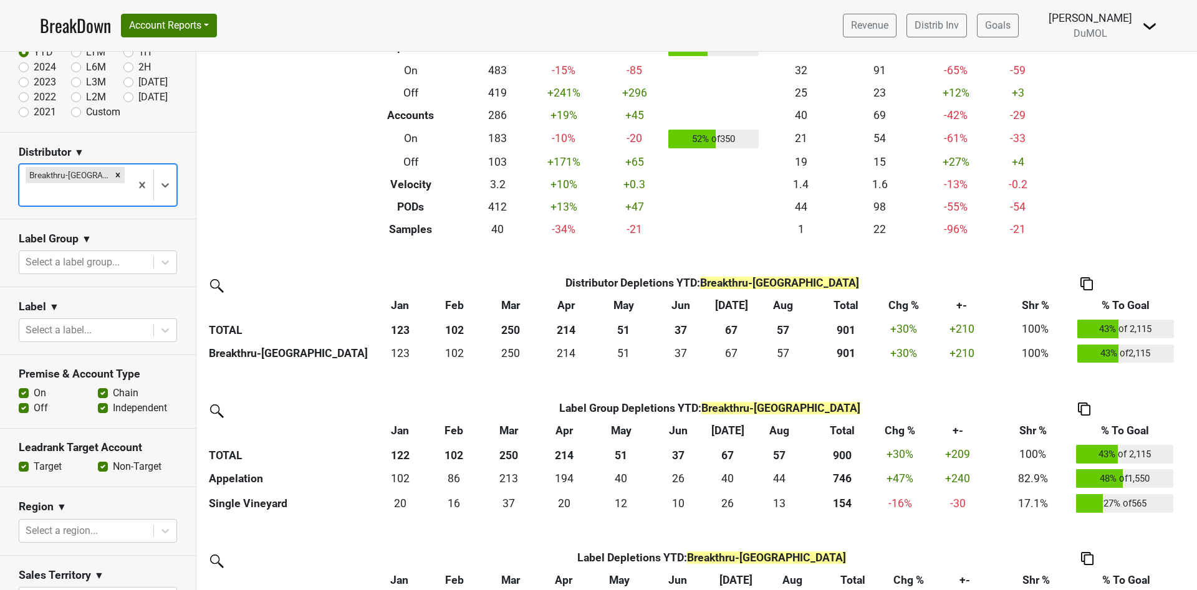
scroll to position [0, 0]
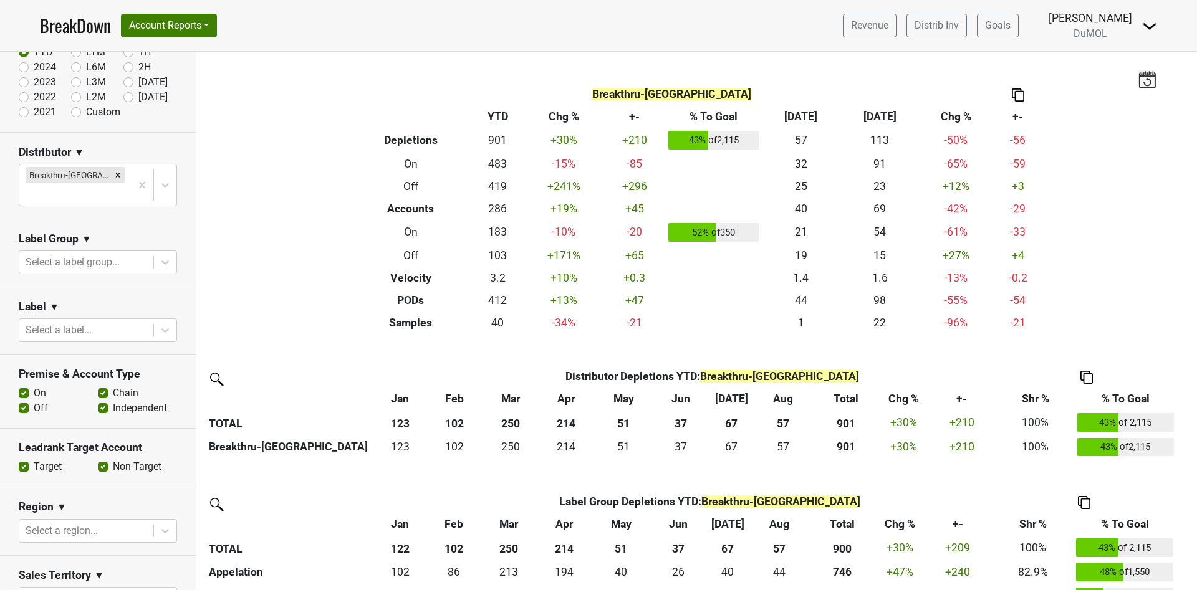
click at [34, 401] on label "Off" at bounding box center [41, 408] width 14 height 15
click at [24, 401] on input "Off" at bounding box center [24, 407] width 10 height 12
checkbox input "false"
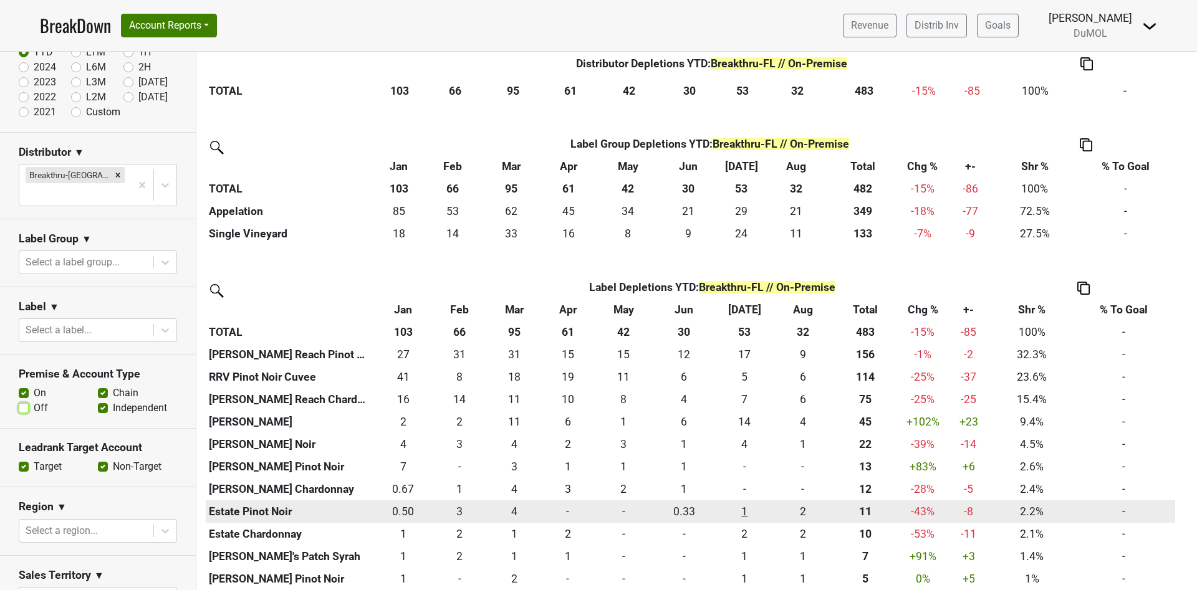
scroll to position [541, 0]
